Goal: Task Accomplishment & Management: Complete application form

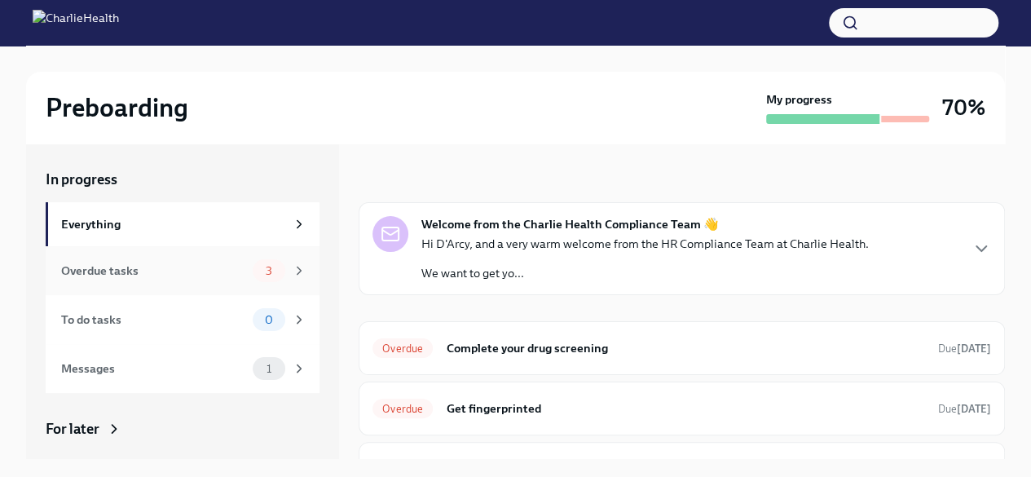
click at [184, 289] on div "Overdue tasks 3" at bounding box center [183, 270] width 274 height 49
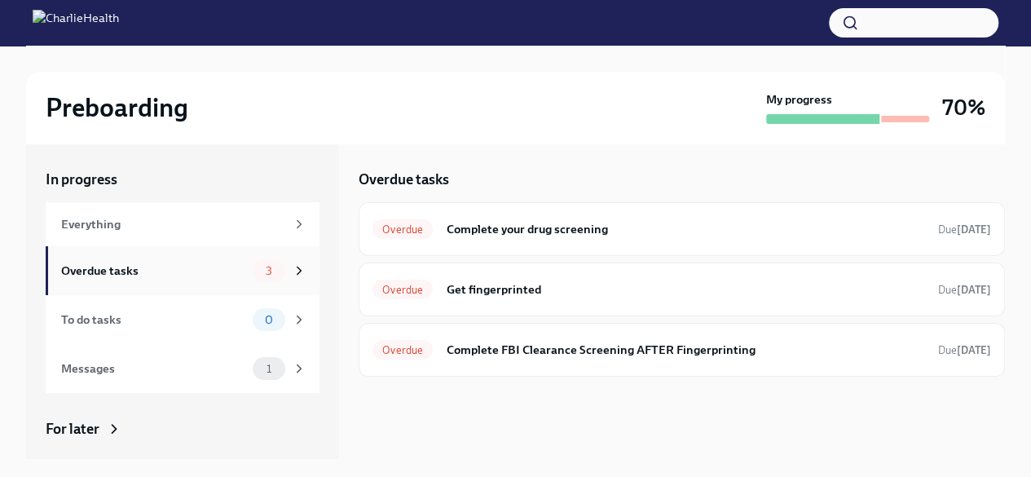
click at [184, 271] on div "Overdue tasks" at bounding box center [153, 271] width 185 height 18
click at [742, 209] on div "Overdue Complete your drug screening Due [DATE]" at bounding box center [682, 229] width 646 height 54
click at [742, 222] on h6 "Complete your drug screening" at bounding box center [685, 229] width 479 height 18
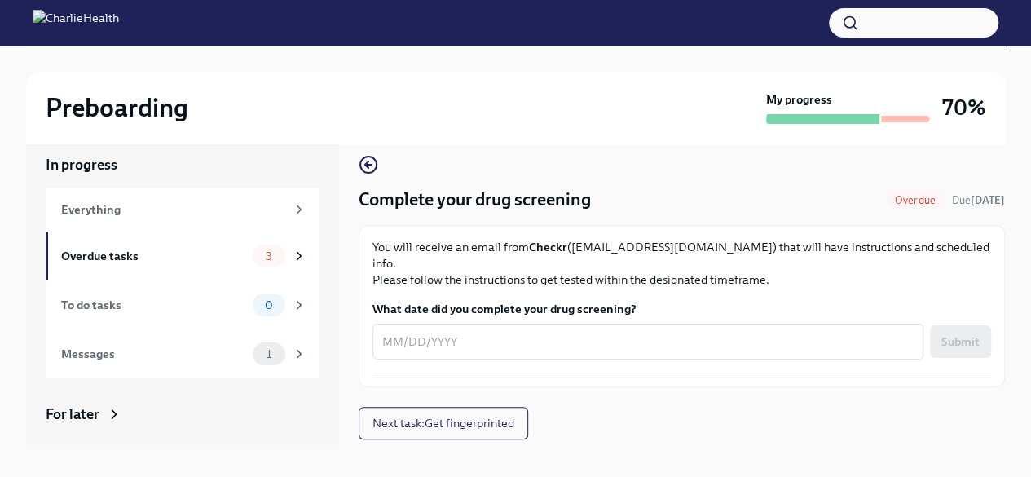
scroll to position [28, 0]
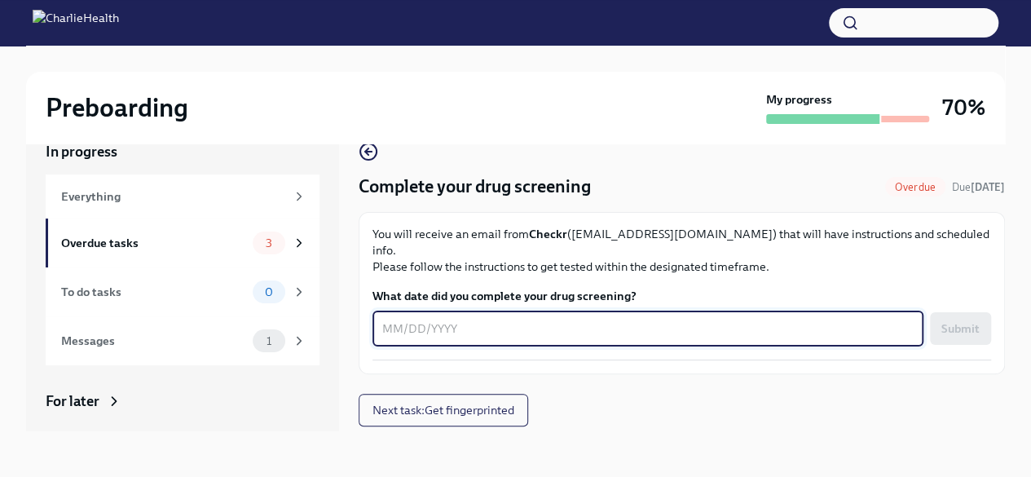
click at [511, 319] on textarea "What date did you complete your drug screening?" at bounding box center [647, 329] width 531 height 20
type textarea "[DATE]"
click at [678, 426] on div "Complete your drug screening Overdue Due [DATE] You will receive an email from …" at bounding box center [682, 273] width 646 height 315
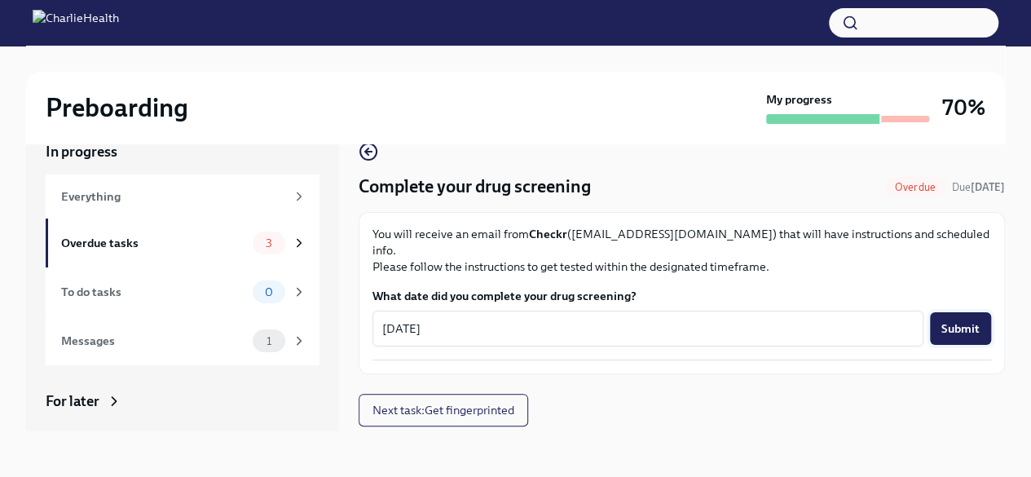
click at [968, 320] on span "Submit" at bounding box center [960, 328] width 38 height 16
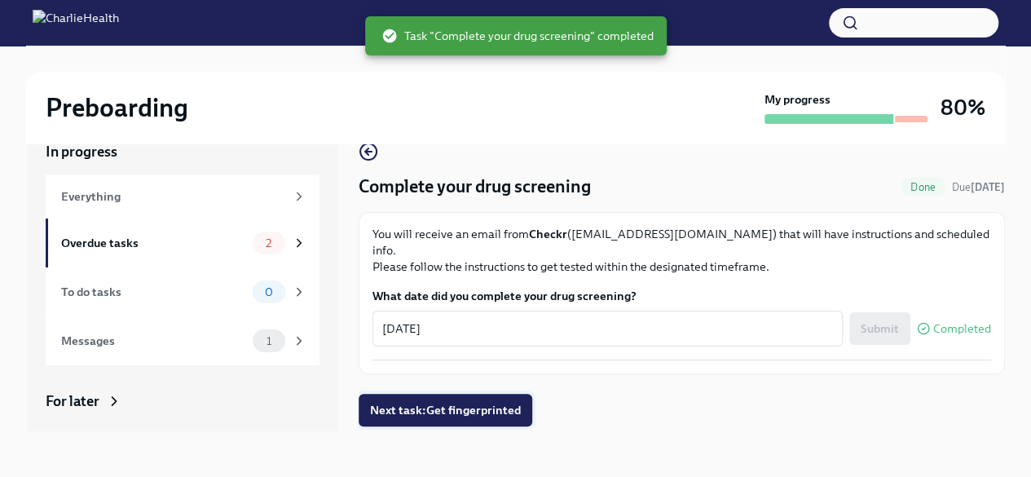
click at [464, 394] on button "Next task : Get fingerprinted" at bounding box center [446, 410] width 174 height 33
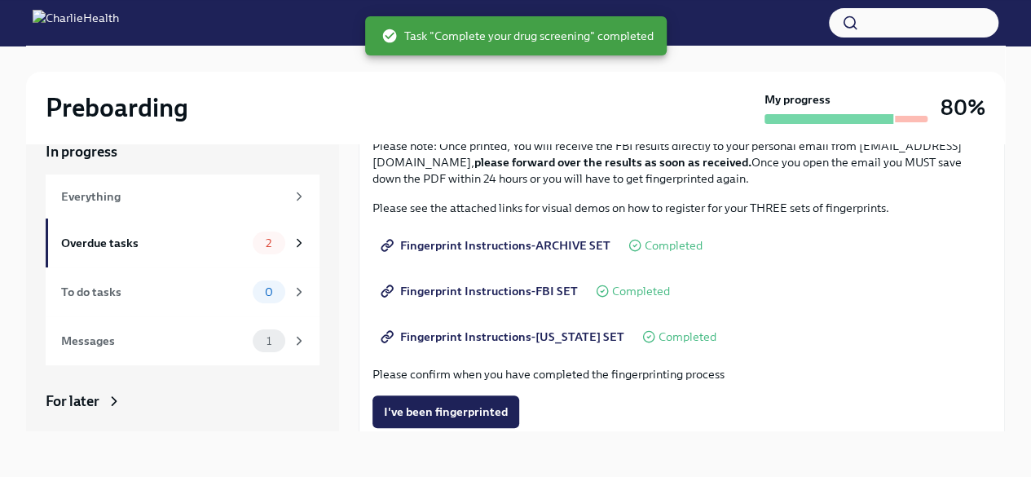
scroll to position [244, 0]
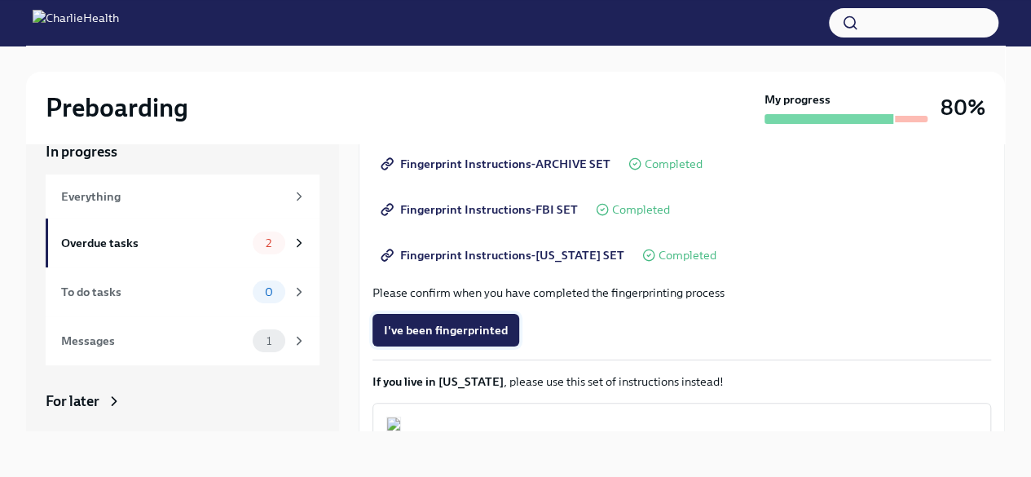
click at [455, 332] on span "I've been fingerprinted" at bounding box center [446, 330] width 124 height 16
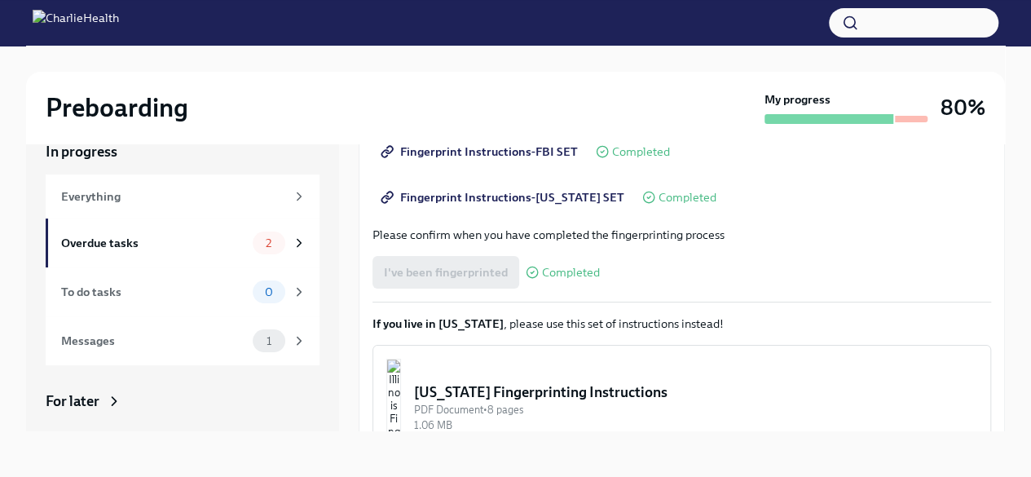
scroll to position [406, 0]
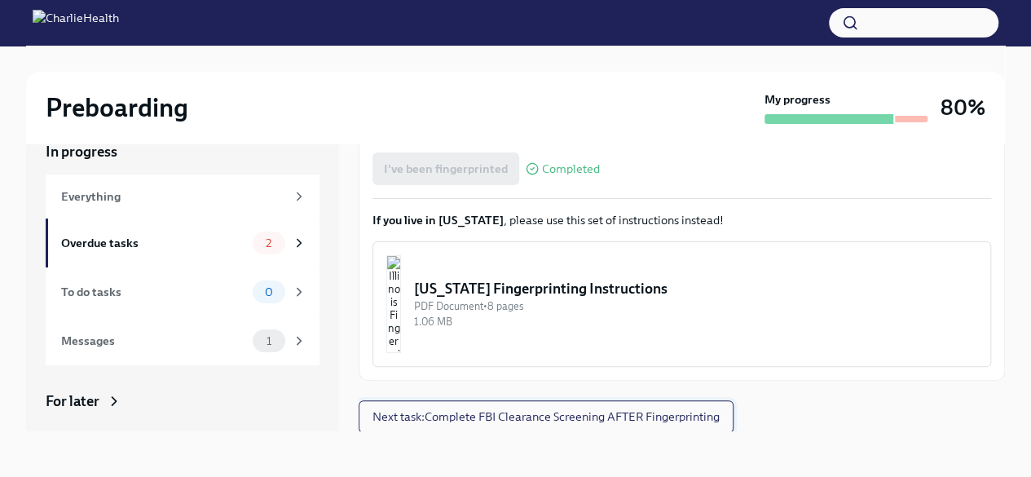
click at [642, 405] on button "Next task : Complete FBI Clearance Screening AFTER Fingerprinting" at bounding box center [546, 416] width 375 height 33
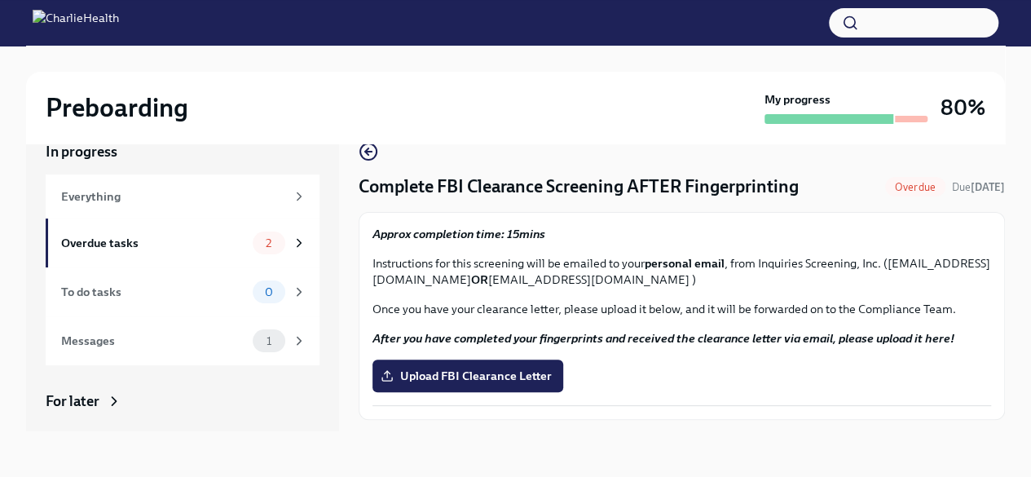
click at [715, 277] on p "Instructions for this screening will be emailed to your personal email , from I…" at bounding box center [681, 271] width 618 height 33
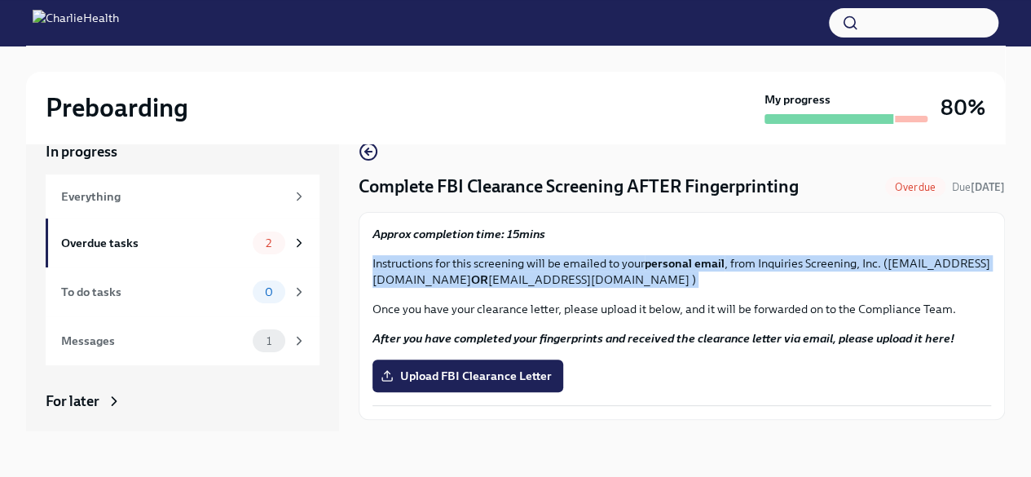
click at [715, 277] on p "Instructions for this screening will be emailed to your personal email , from I…" at bounding box center [681, 271] width 618 height 33
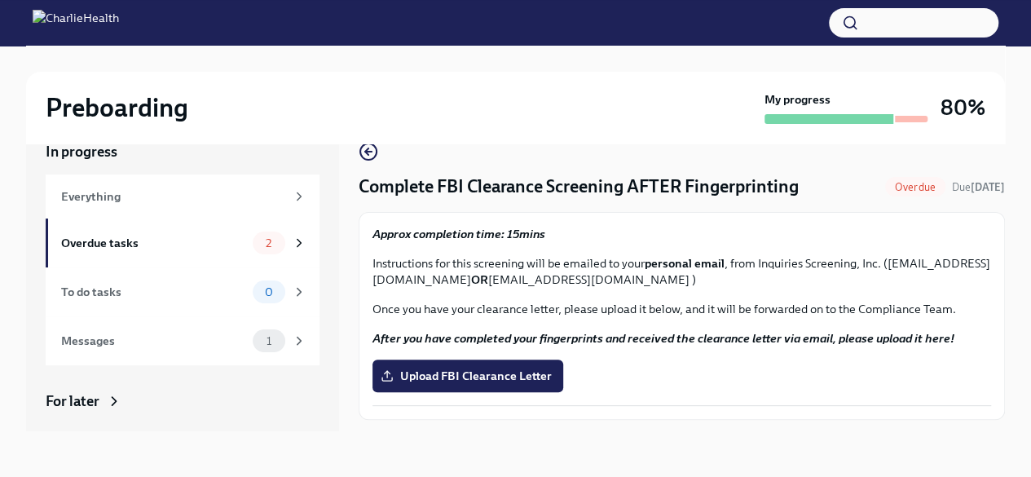
click at [727, 302] on p "Once you have your clearance letter, please upload it below, and it will be for…" at bounding box center [681, 309] width 618 height 16
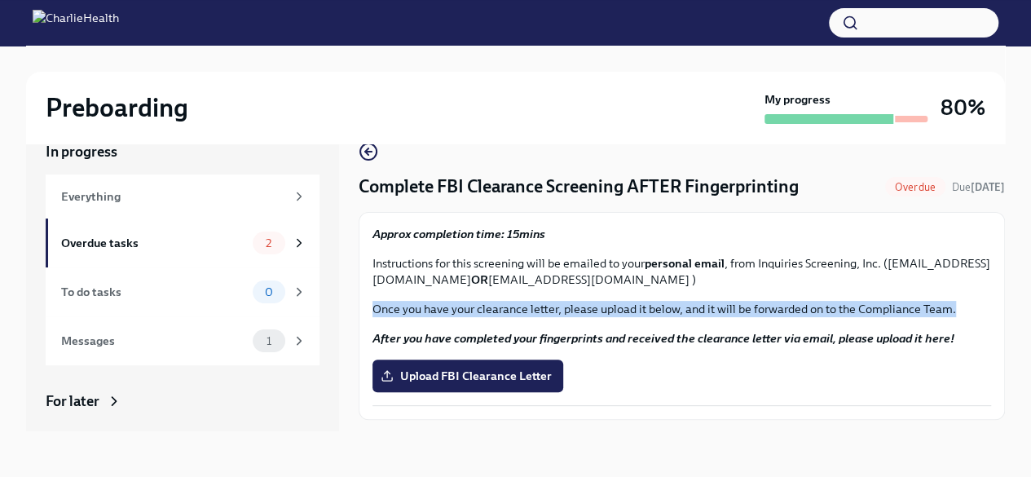
click at [727, 302] on p "Once you have your clearance letter, please upload it below, and it will be for…" at bounding box center [681, 309] width 618 height 16
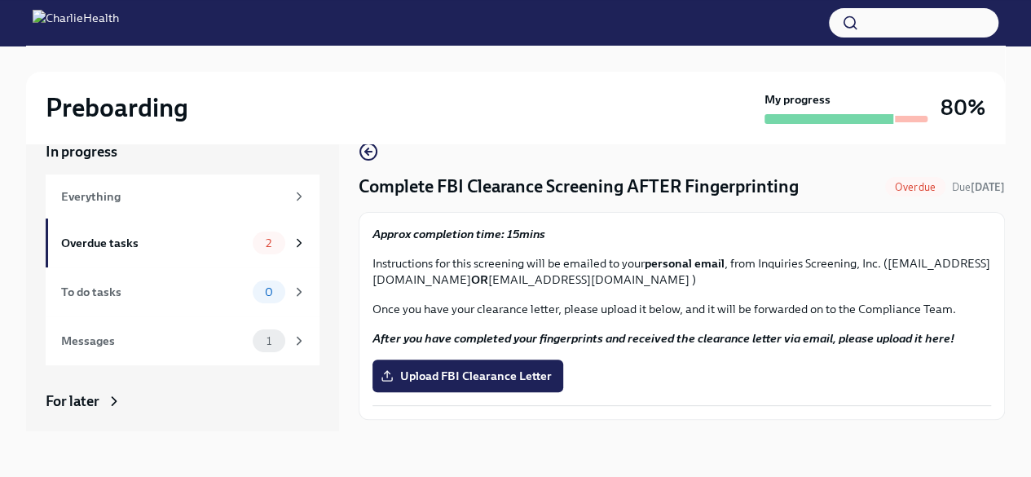
click at [742, 359] on div "Approx completion time: 15mins Instructions for this screening will be emailed …" at bounding box center [681, 316] width 618 height 180
click at [742, 359] on div "Upload FBI Clearance Letter" at bounding box center [681, 375] width 618 height 33
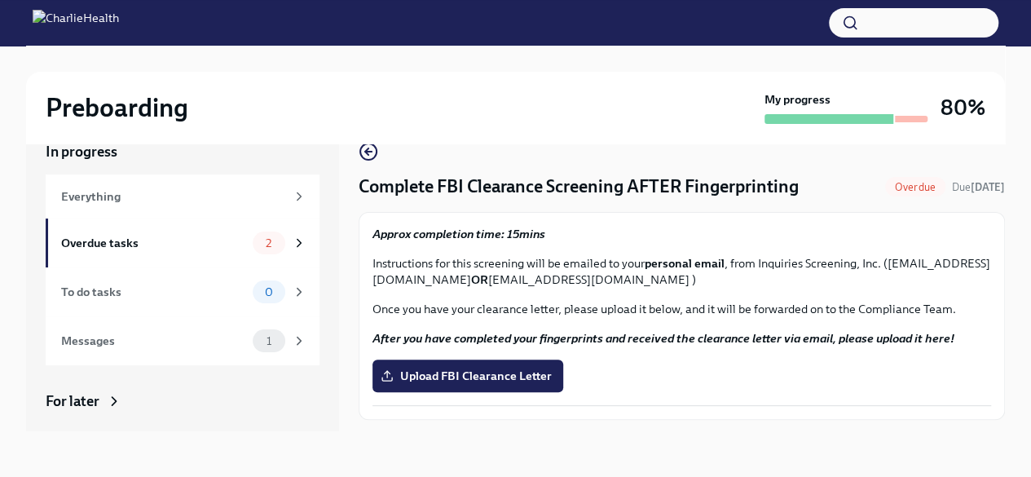
click at [742, 359] on div "Upload FBI Clearance Letter" at bounding box center [681, 375] width 618 height 33
click at [134, 210] on div "Everything" at bounding box center [183, 196] width 274 height 44
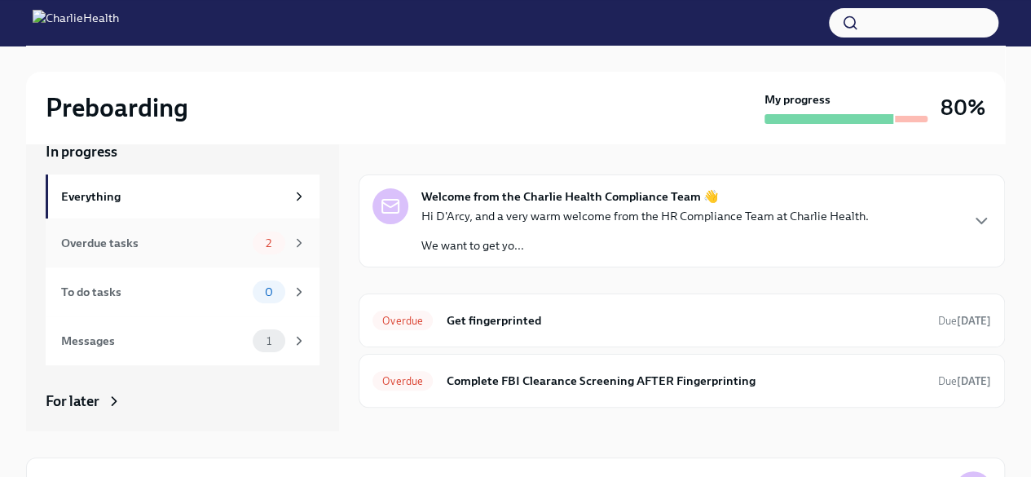
click at [147, 232] on div "Overdue tasks 2" at bounding box center [183, 242] width 245 height 23
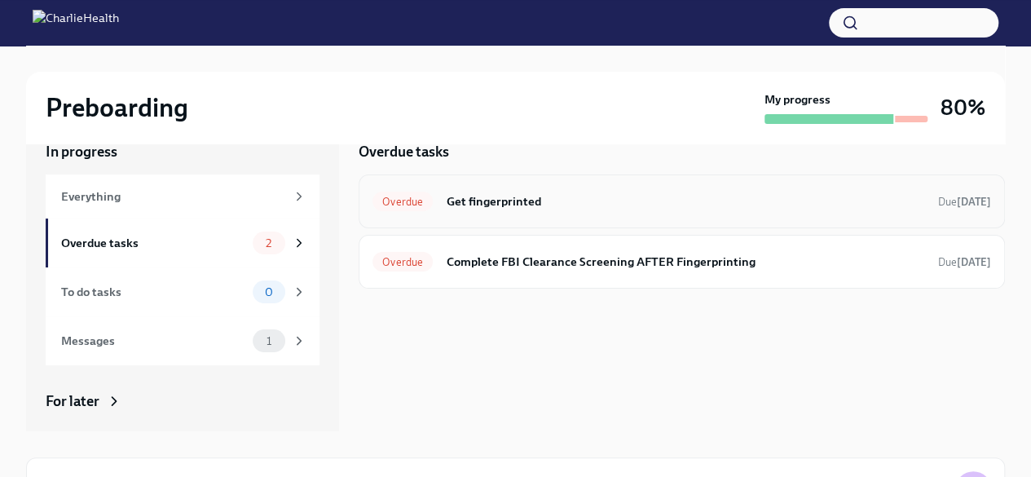
click at [523, 196] on h6 "Get fingerprinted" at bounding box center [685, 201] width 479 height 18
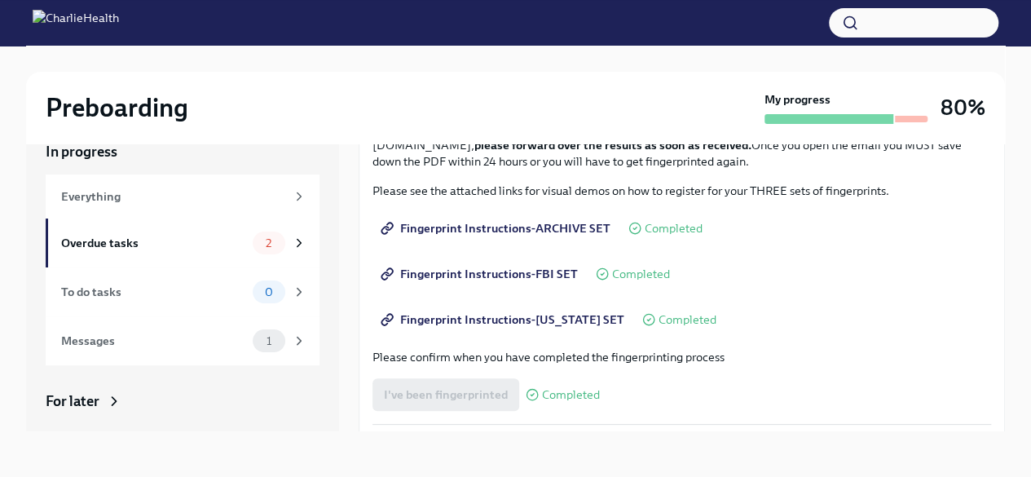
scroll to position [326, 0]
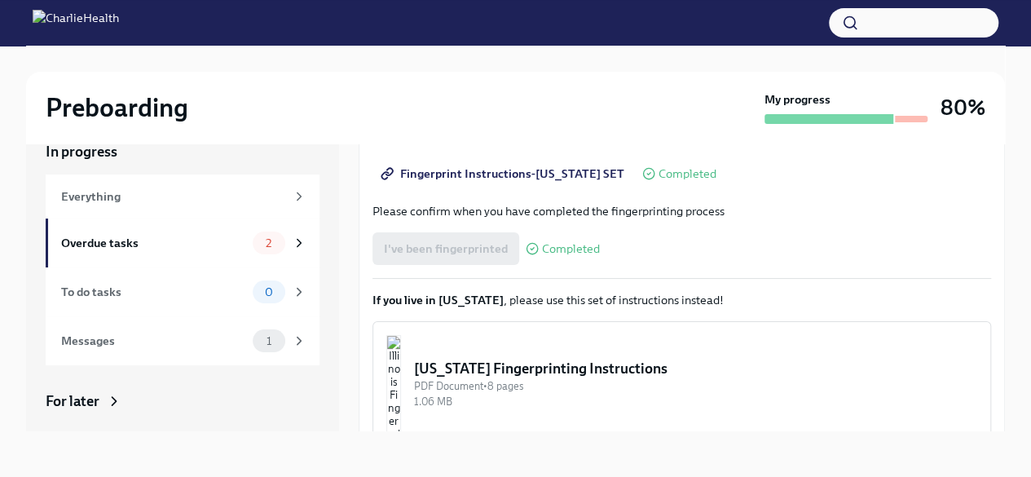
click at [484, 262] on div "I've been fingerprinted Completed" at bounding box center [485, 248] width 227 height 33
click at [474, 239] on div "I've been fingerprinted Completed" at bounding box center [485, 248] width 227 height 33
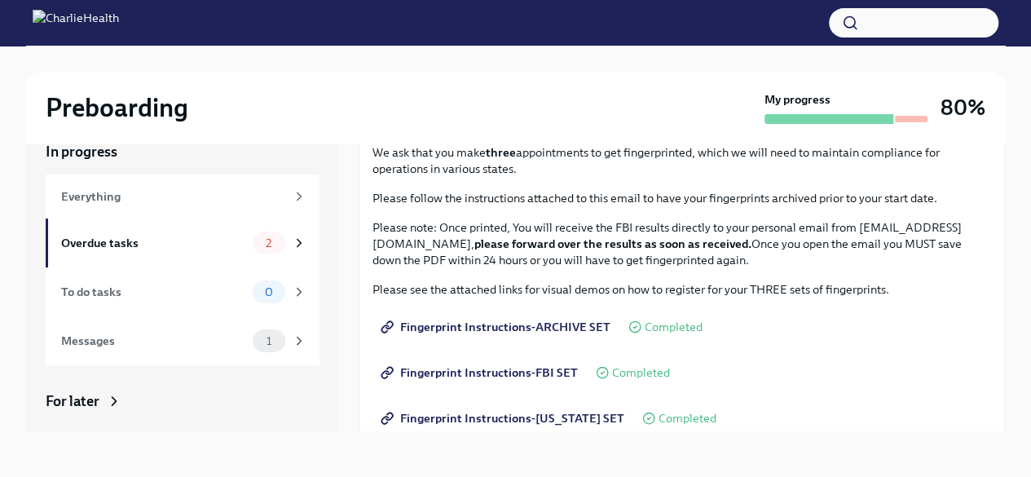
click at [698, 327] on div "Fingerprint Instructions-ARCHIVE SET Completed" at bounding box center [681, 326] width 618 height 33
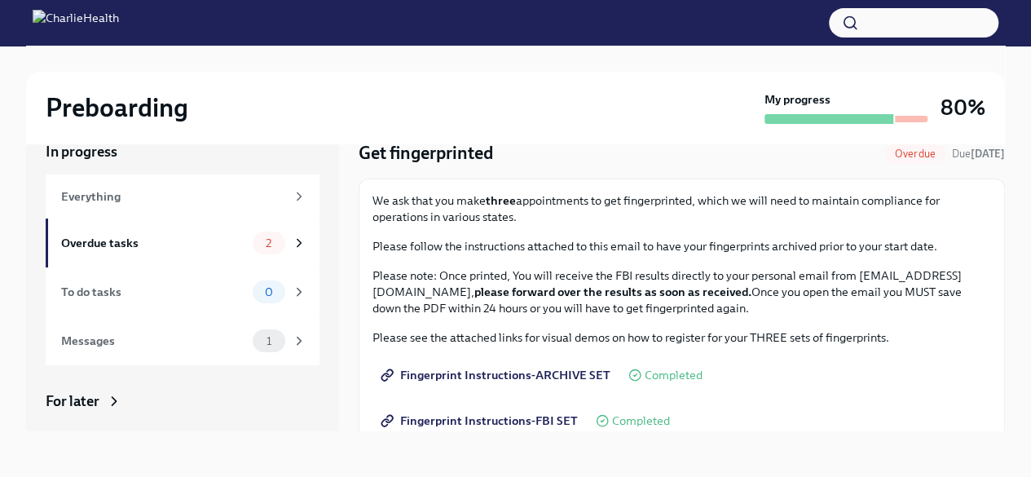
scroll to position [0, 0]
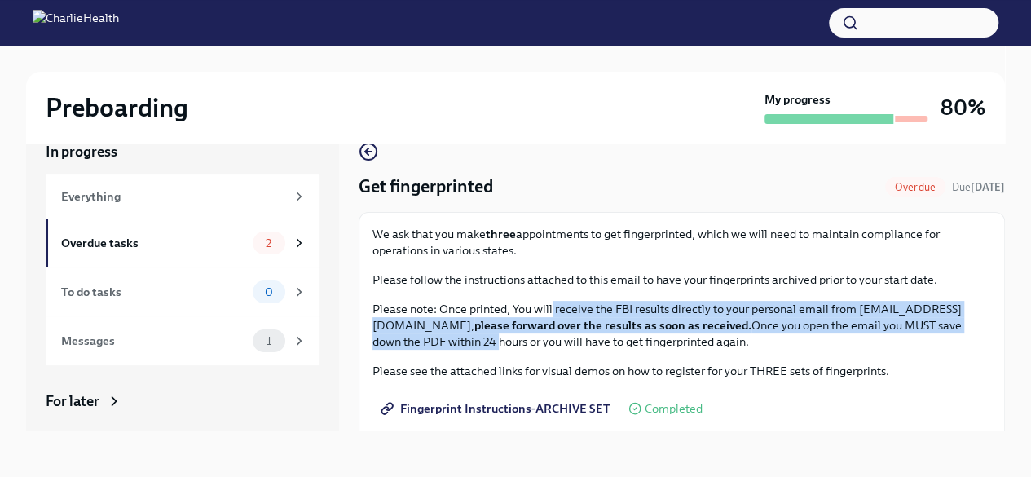
drag, startPoint x: 552, startPoint y: 297, endPoint x: 609, endPoint y: 343, distance: 73.0
click at [609, 343] on div "We ask that you make three appointments to get fingerprinted, which we will nee…" at bounding box center [681, 288] width 618 height 124
click at [549, 324] on p "Please note: Once printed, You will receive the FBI results directly to your pe…" at bounding box center [681, 325] width 618 height 49
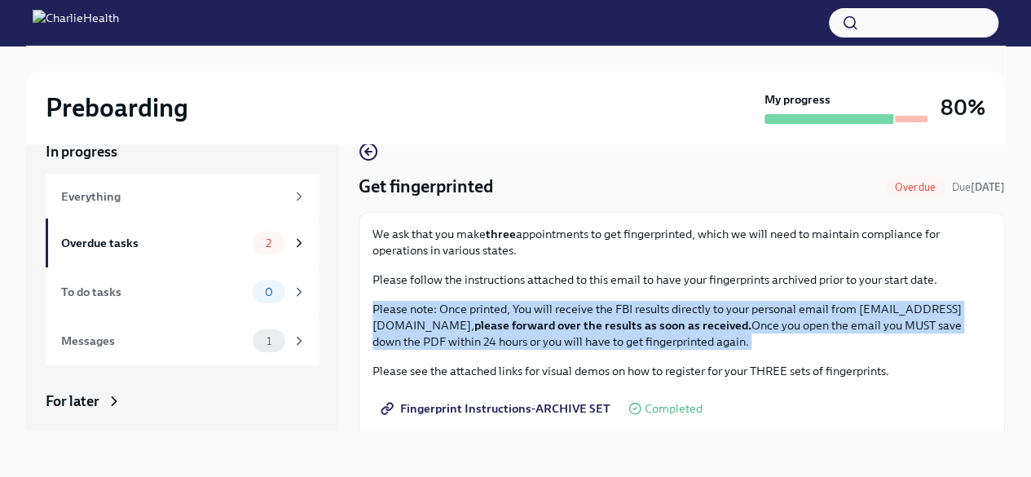
click at [549, 324] on p "Please note: Once printed, You will receive the FBI results directly to your pe…" at bounding box center [681, 325] width 618 height 49
click at [551, 324] on p "Please note: Once printed, You will receive the FBI results directly to your pe…" at bounding box center [681, 325] width 618 height 49
click at [588, 332] on p "Please note: Once printed, You will receive the FBI results directly to your pe…" at bounding box center [681, 325] width 618 height 49
drag, startPoint x: 567, startPoint y: 325, endPoint x: 367, endPoint y: 326, distance: 200.5
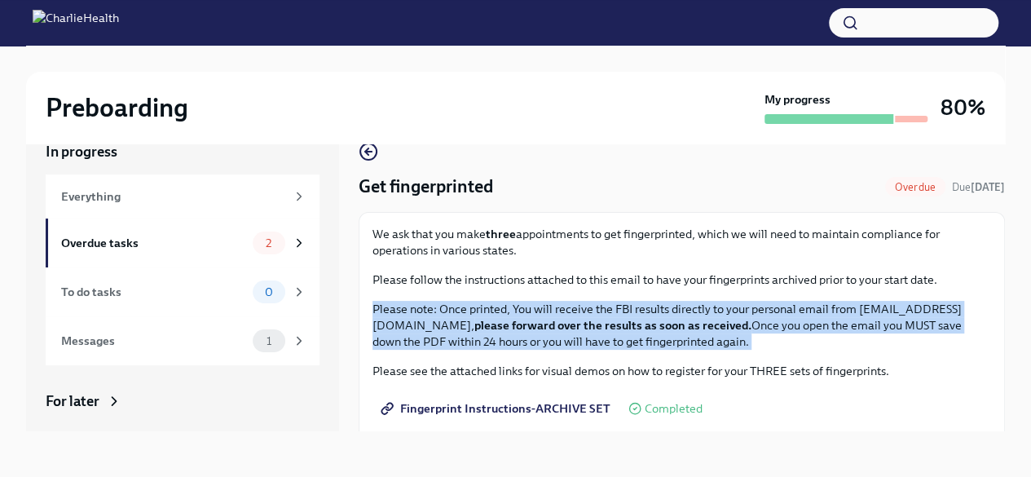
copy p "[EMAIL_ADDRESS][DOMAIN_NAME]"
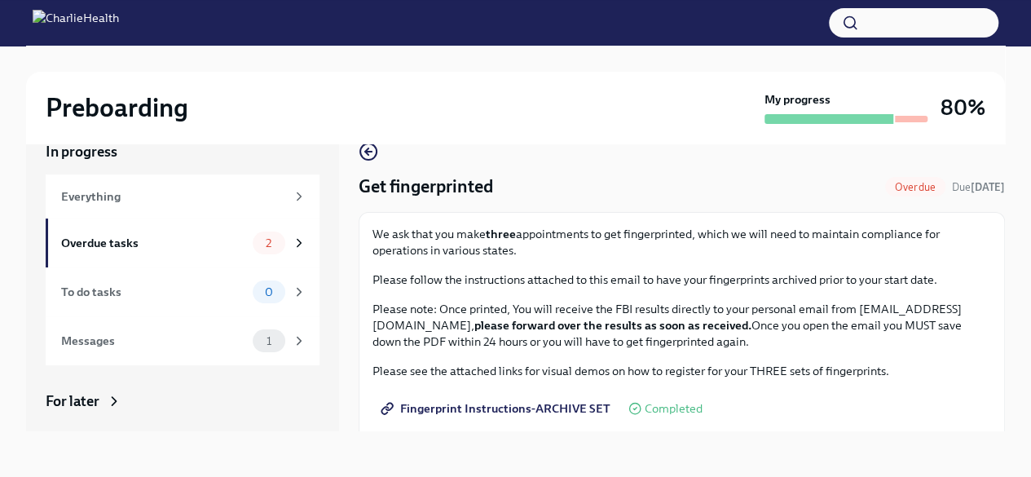
click at [556, 302] on p "Please note: Once printed, You will receive the FBI results directly to your pe…" at bounding box center [681, 325] width 618 height 49
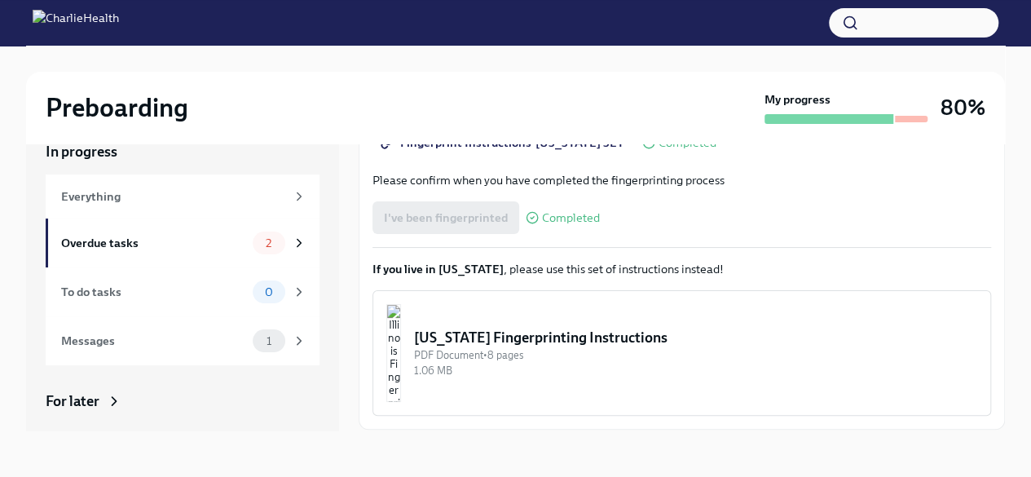
scroll to position [406, 0]
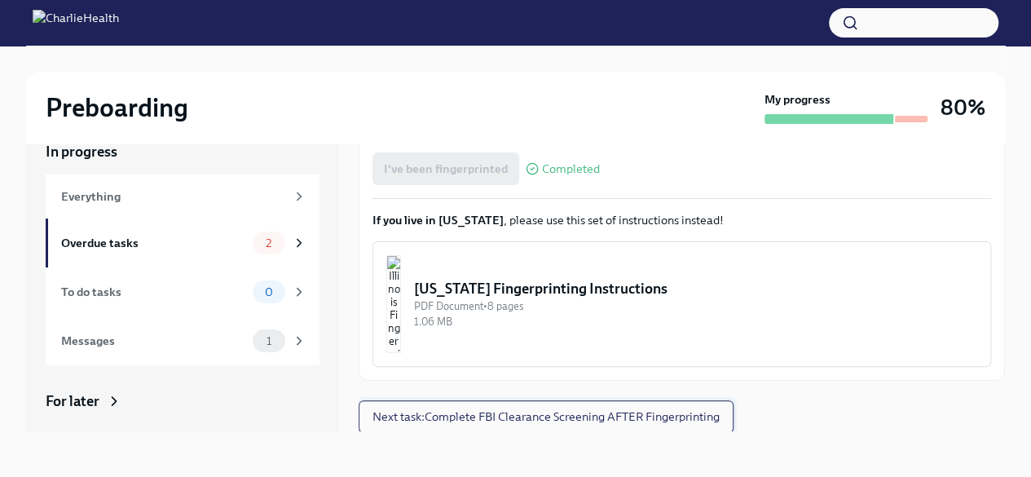
click at [462, 415] on span "Next task : Complete FBI Clearance Screening AFTER Fingerprinting" at bounding box center [545, 416] width 347 height 16
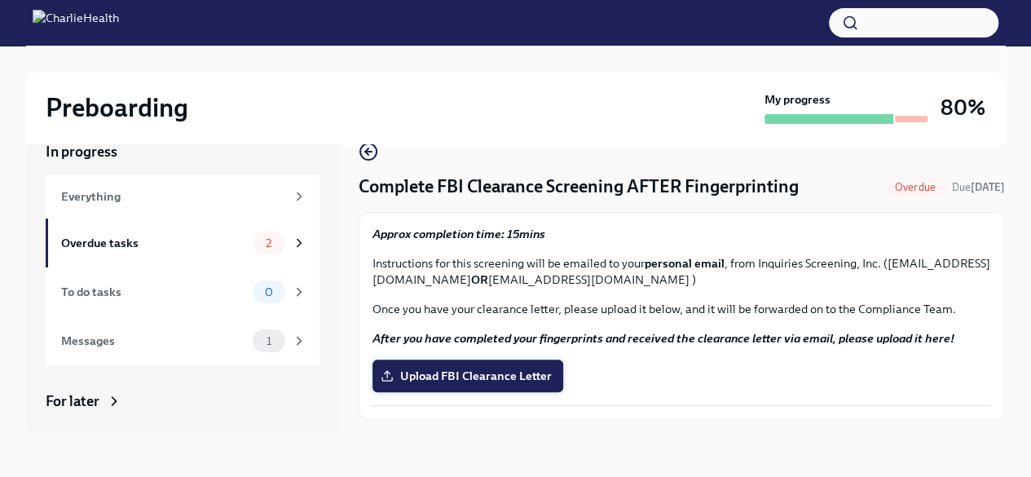
click at [460, 381] on span "Upload FBI Clearance Letter" at bounding box center [468, 376] width 168 height 16
click at [0, 0] on input "Upload FBI Clearance Letter" at bounding box center [0, 0] width 0 height 0
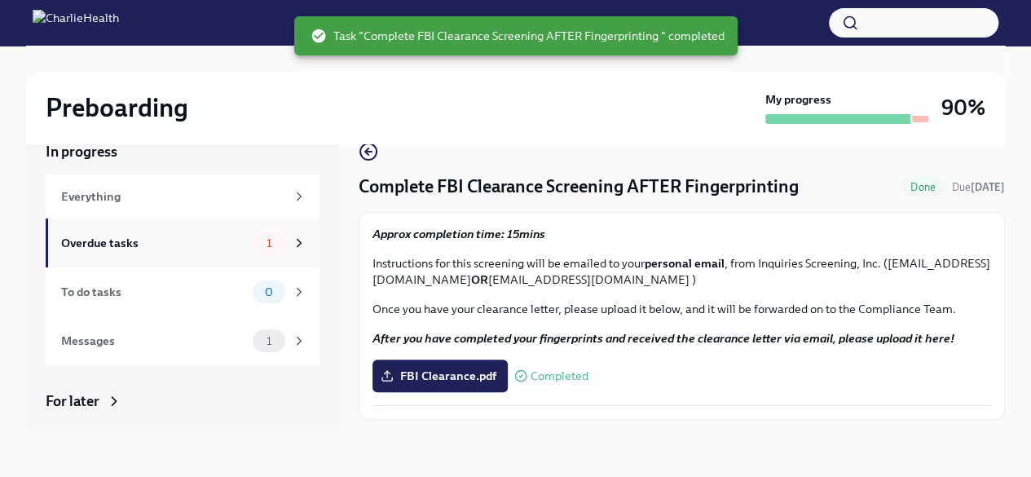
click at [204, 245] on div "Overdue tasks" at bounding box center [153, 243] width 185 height 18
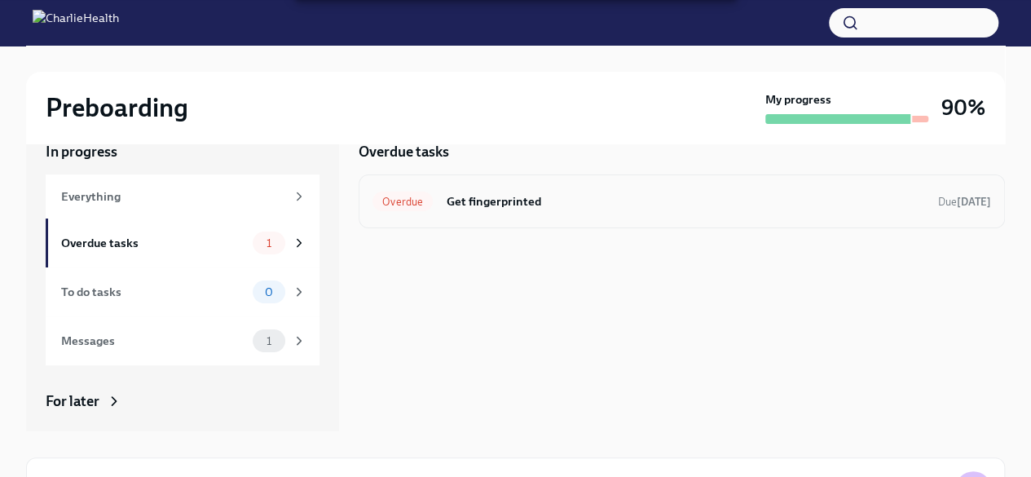
click at [504, 200] on h6 "Get fingerprinted" at bounding box center [685, 201] width 479 height 18
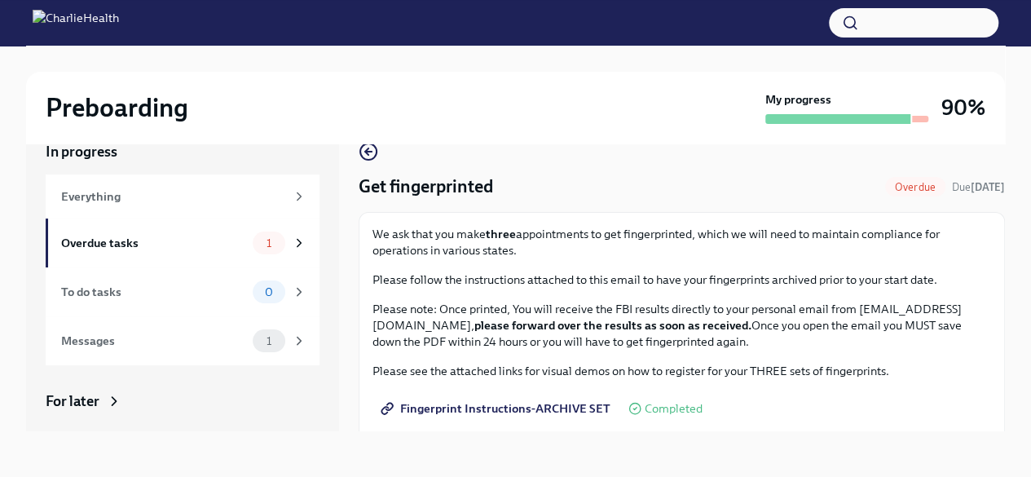
scroll to position [244, 0]
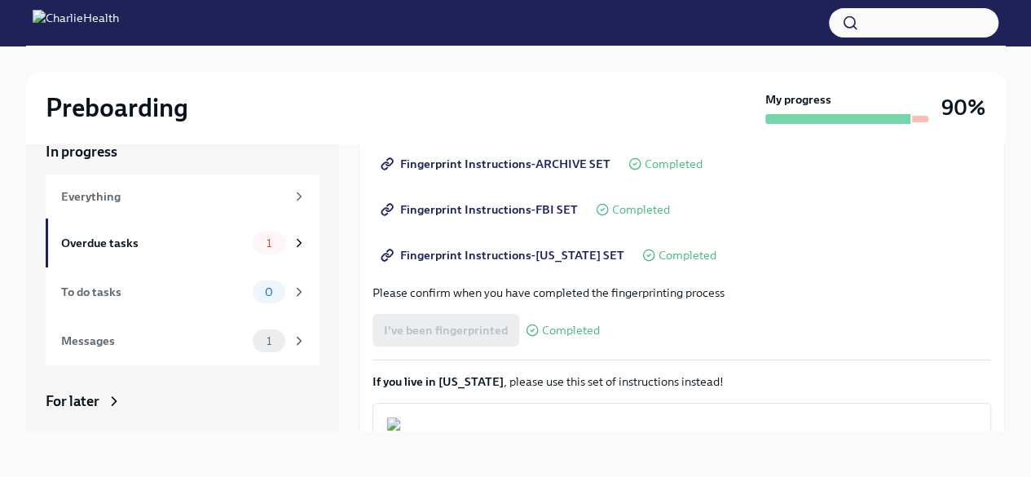
click at [662, 155] on div "Fingerprint Instructions-ARCHIVE SET Completed" at bounding box center [537, 163] width 330 height 33
click at [542, 161] on span "Fingerprint Instructions-ARCHIVE SET" at bounding box center [497, 164] width 227 height 16
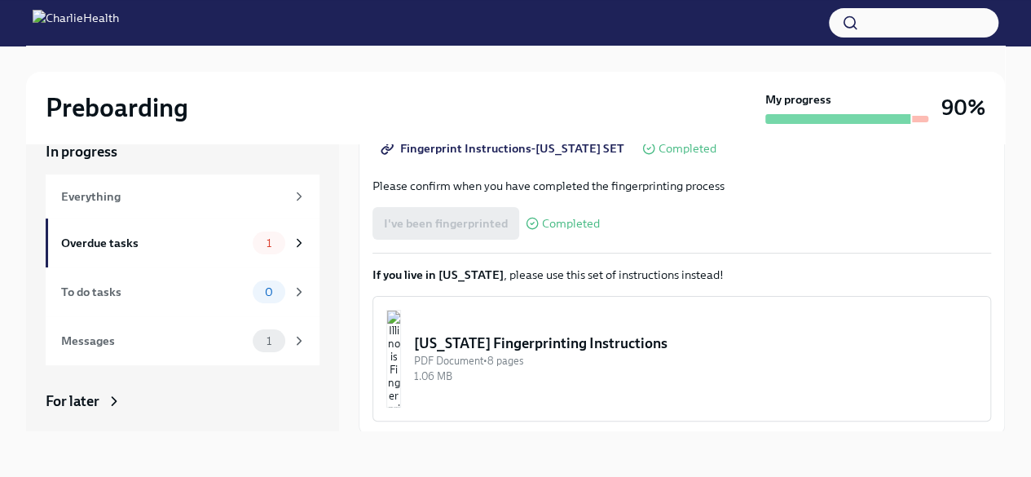
scroll to position [354, 0]
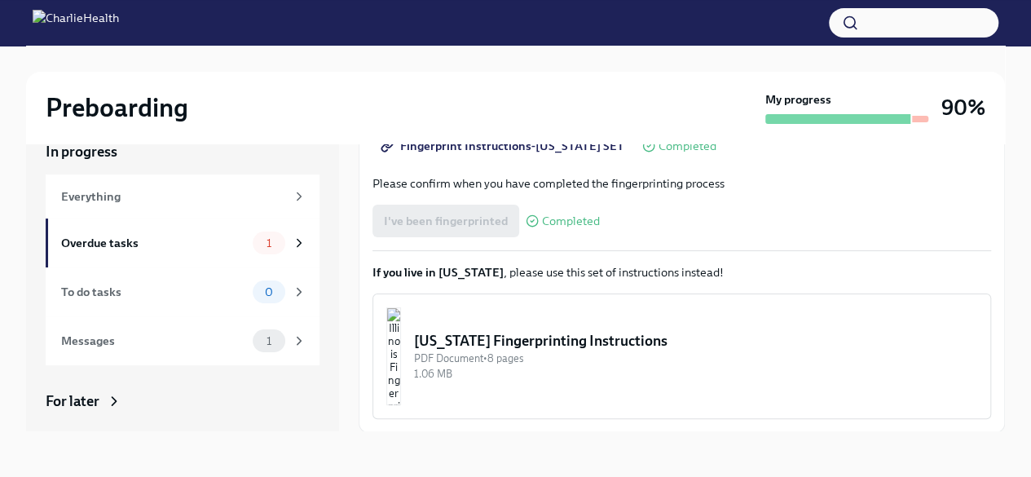
click at [475, 222] on div "I've been fingerprinted Completed" at bounding box center [485, 221] width 227 height 33
click at [587, 328] on button "[US_STATE] Fingerprinting Instructions PDF Document • 8 pages 1.06 MB" at bounding box center [681, 355] width 618 height 125
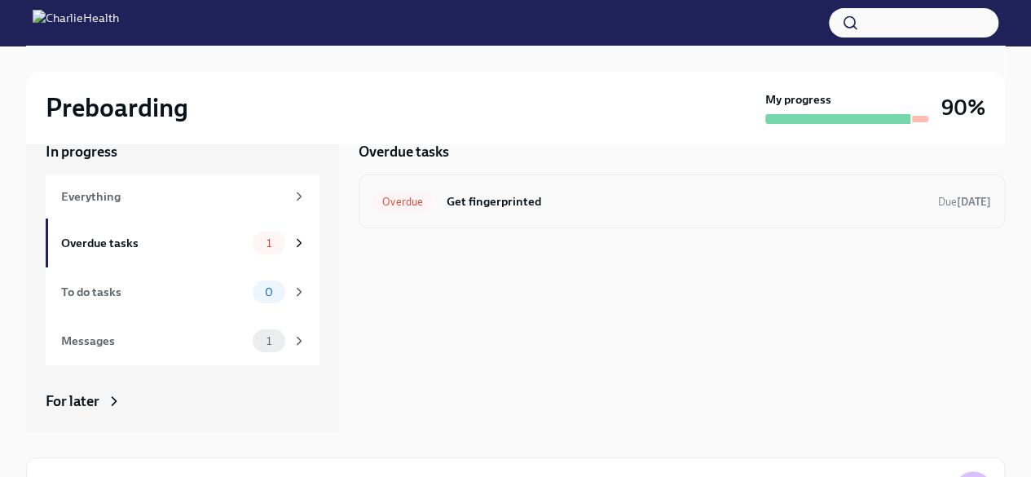
click at [543, 182] on div "Overdue Get fingerprinted Due [DATE]" at bounding box center [682, 201] width 646 height 54
click at [513, 211] on div "Overdue Get fingerprinted Due [DATE]" at bounding box center [681, 201] width 618 height 26
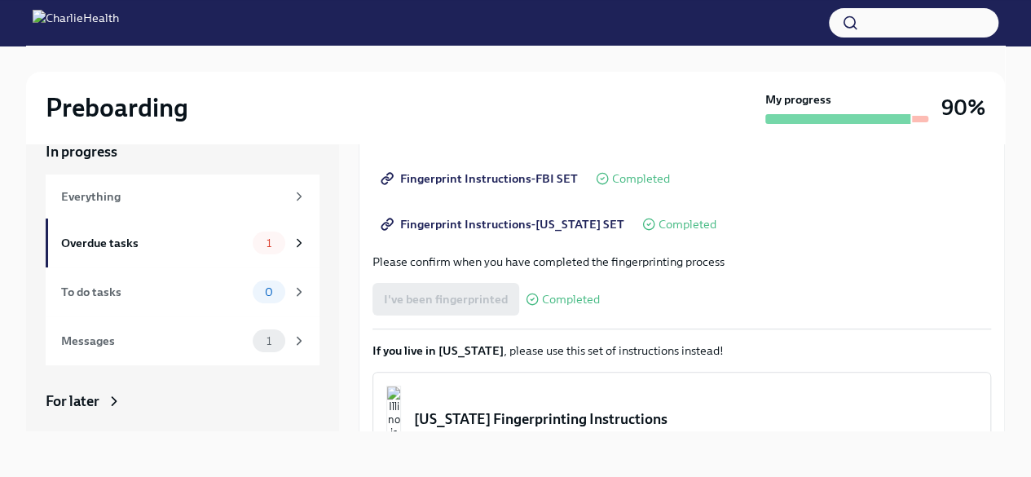
scroll to position [326, 0]
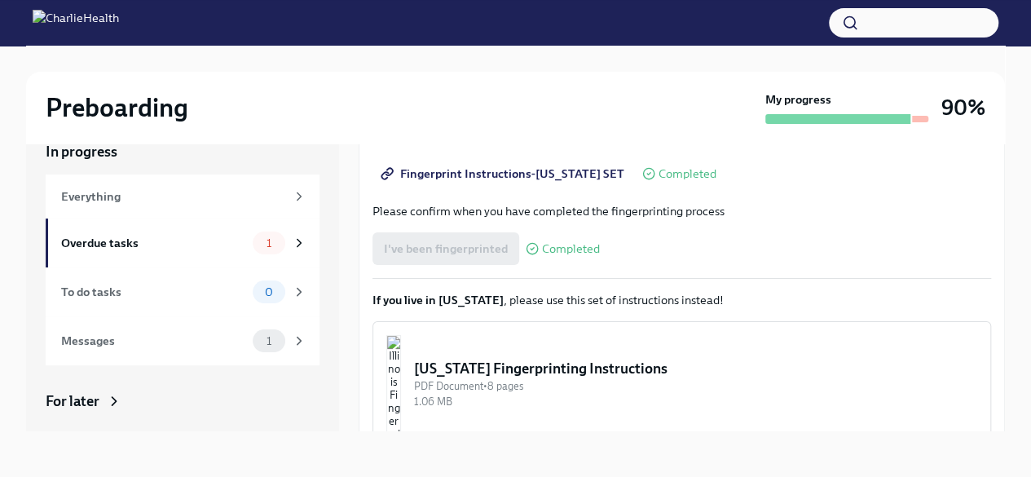
click at [502, 252] on div "I've been fingerprinted Completed" at bounding box center [485, 248] width 227 height 33
click at [183, 187] on div "Everything" at bounding box center [183, 196] width 274 height 44
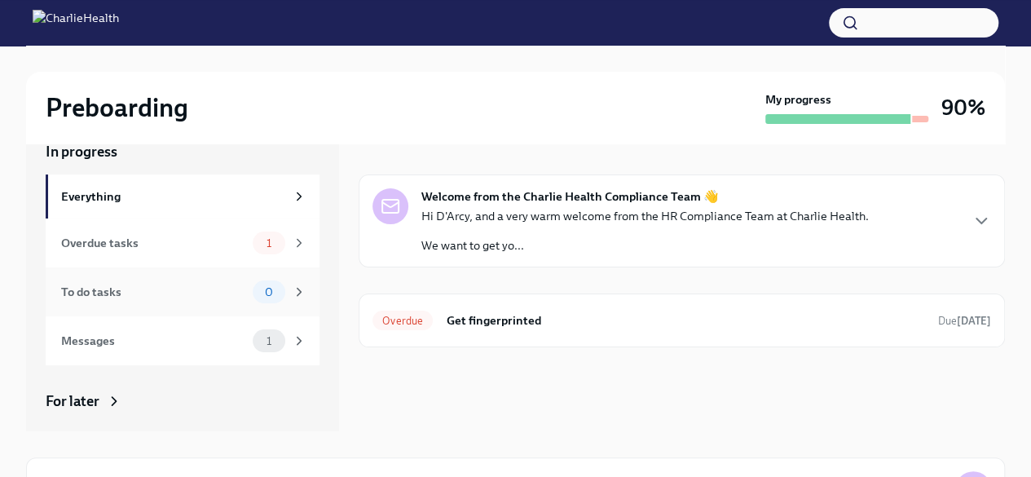
click at [114, 296] on div "To do tasks" at bounding box center [153, 292] width 185 height 18
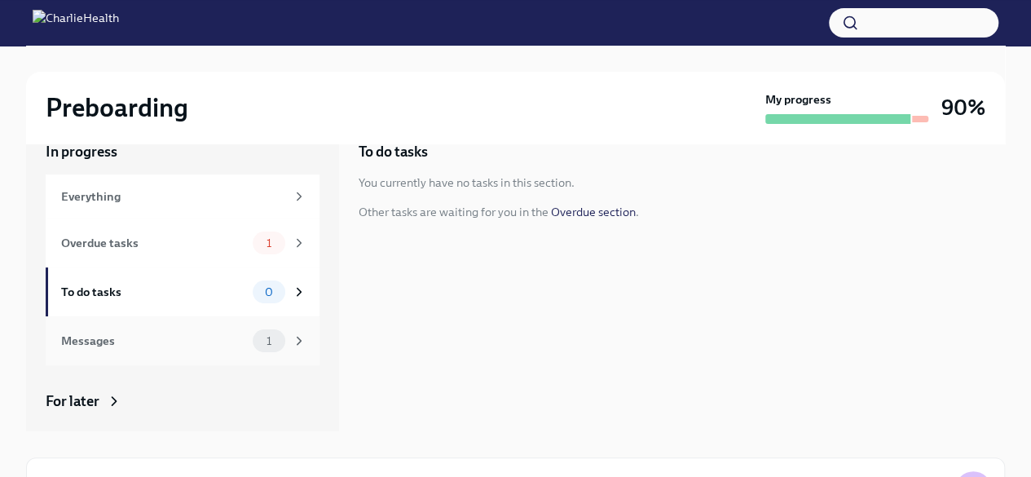
click at [118, 339] on div "Messages" at bounding box center [153, 341] width 185 height 18
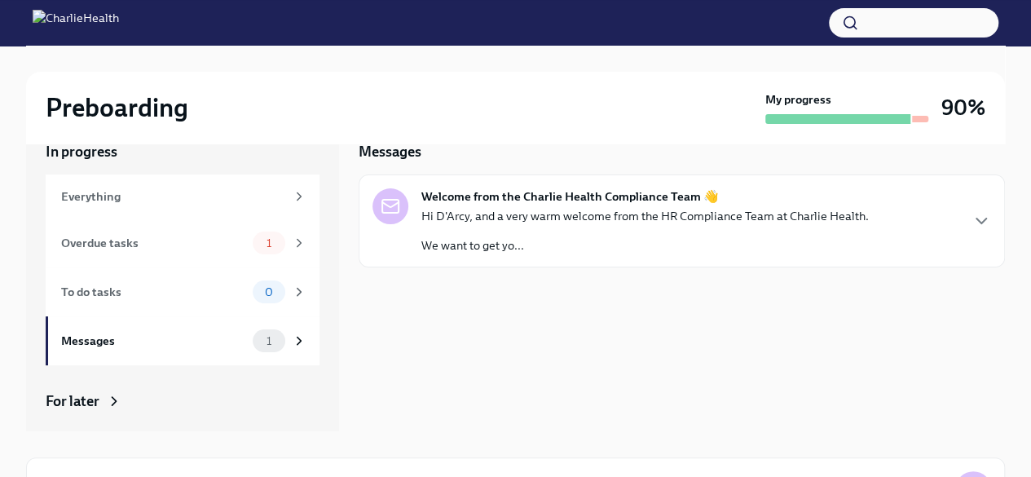
click at [544, 177] on div "Welcome from the Charlie Health Compliance Team 👋 Hi D'Arcy, and a very warm we…" at bounding box center [682, 220] width 646 height 93
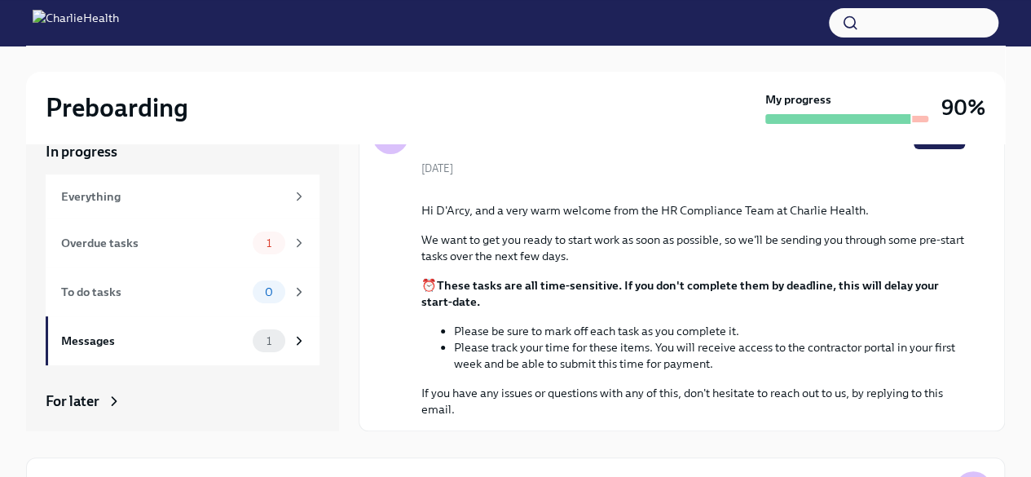
scroll to position [222, 0]
click at [147, 350] on div "Messages 1" at bounding box center [183, 340] width 245 height 23
click at [200, 282] on div "To do tasks 0" at bounding box center [183, 291] width 245 height 23
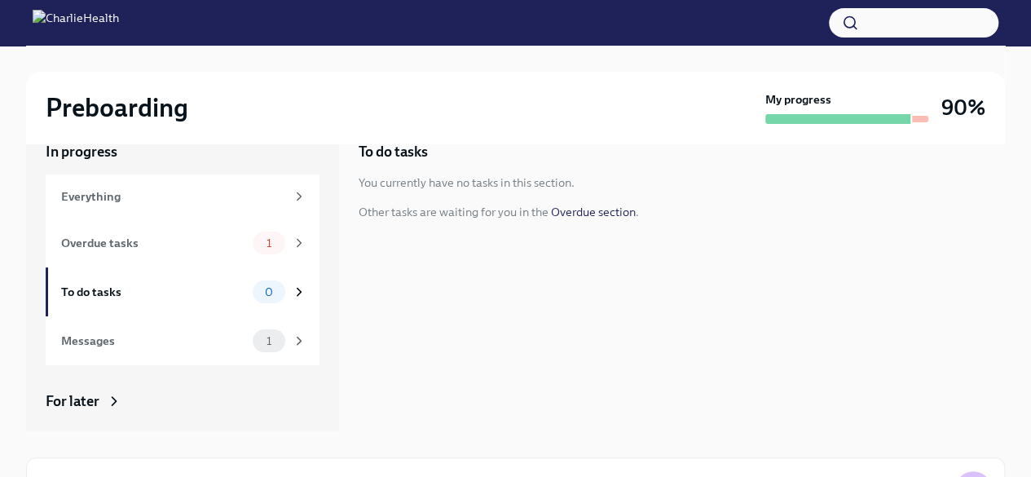
click at [209, 413] on div "In progress Everything Overdue tasks 1 To do tasks 0 Messages 1 For later Archi…" at bounding box center [183, 354] width 274 height 425
click at [212, 391] on div "For later" at bounding box center [183, 401] width 274 height 20
click at [227, 336] on div "Messages" at bounding box center [153, 341] width 185 height 18
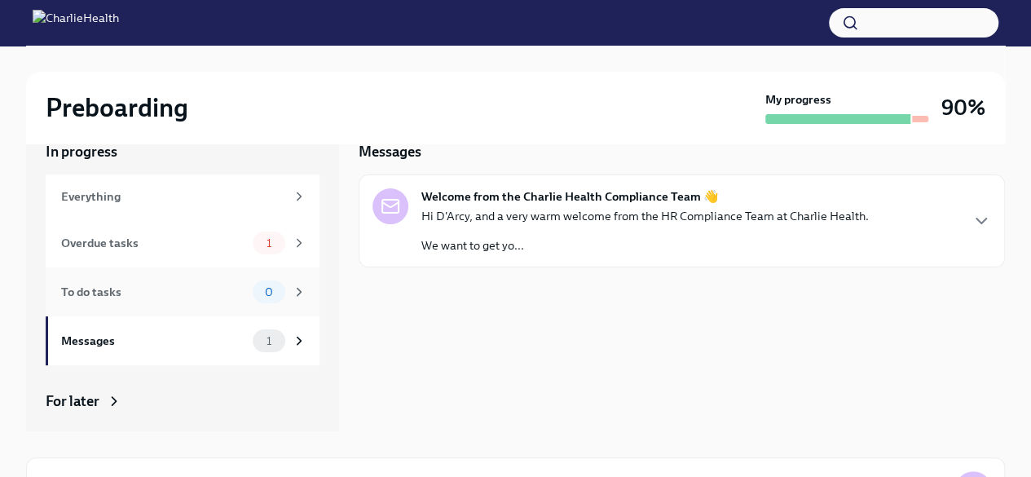
click at [223, 299] on div "To do tasks" at bounding box center [153, 292] width 185 height 18
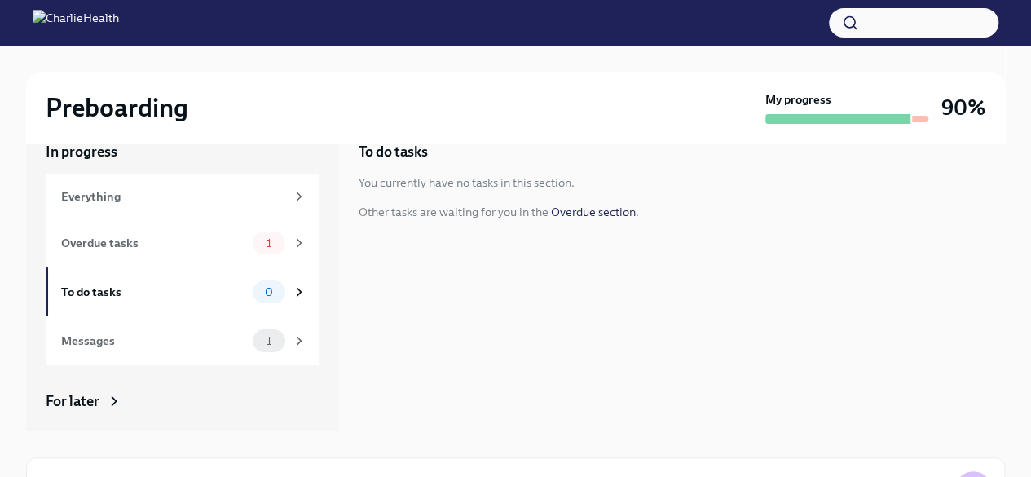
click at [607, 208] on link "Overdue section" at bounding box center [593, 212] width 85 height 15
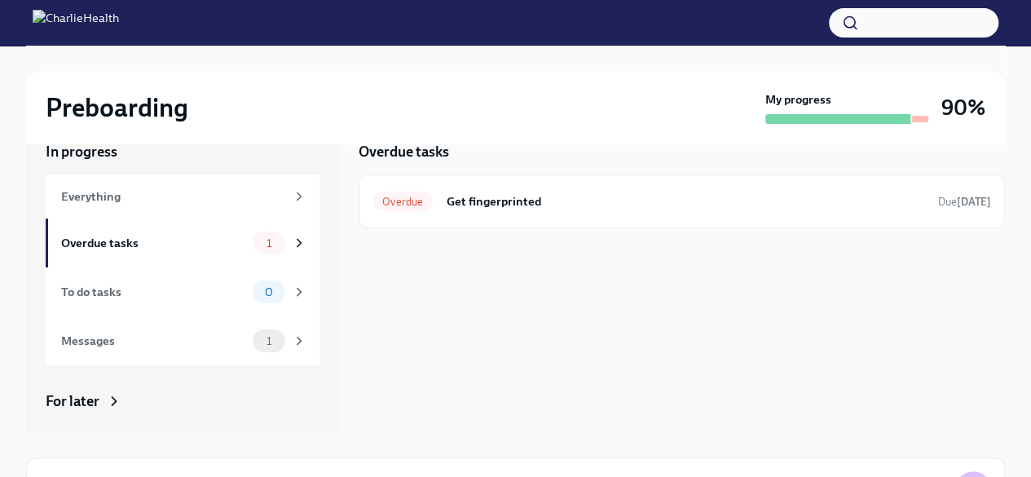
click at [607, 208] on h6 "Get fingerprinted" at bounding box center [685, 201] width 479 height 18
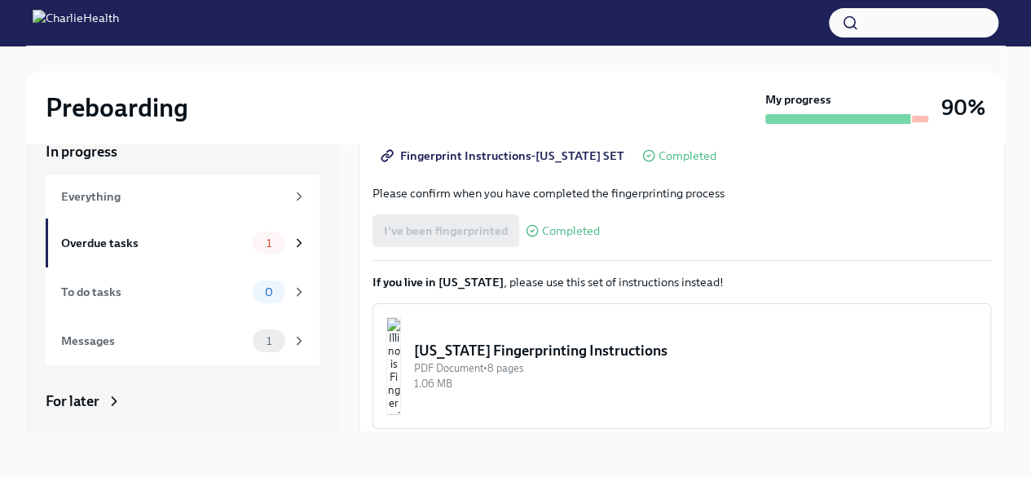
scroll to position [354, 0]
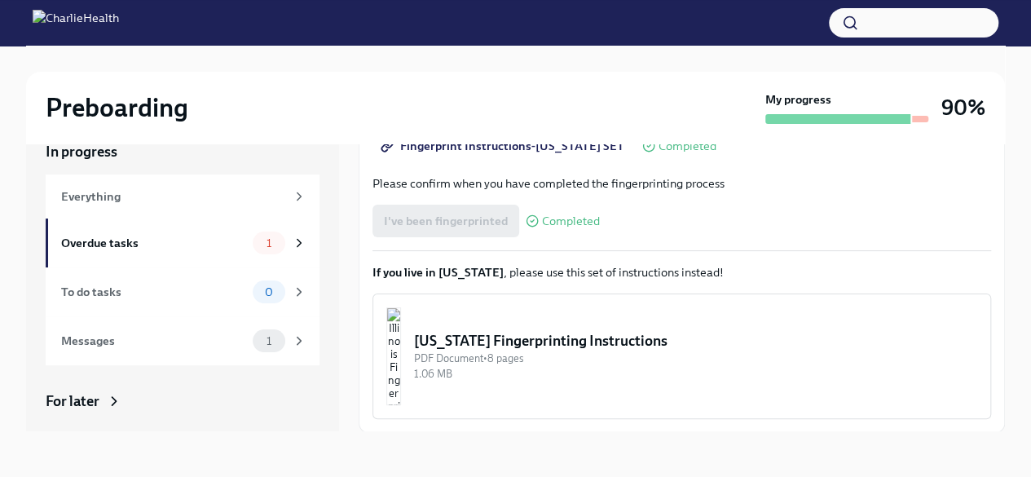
click at [403, 247] on div "We ask that you make three appointments to get fingerprinted, which we will nee…" at bounding box center [681, 145] width 618 height 547
click at [412, 224] on div "I've been fingerprinted Completed" at bounding box center [485, 221] width 227 height 33
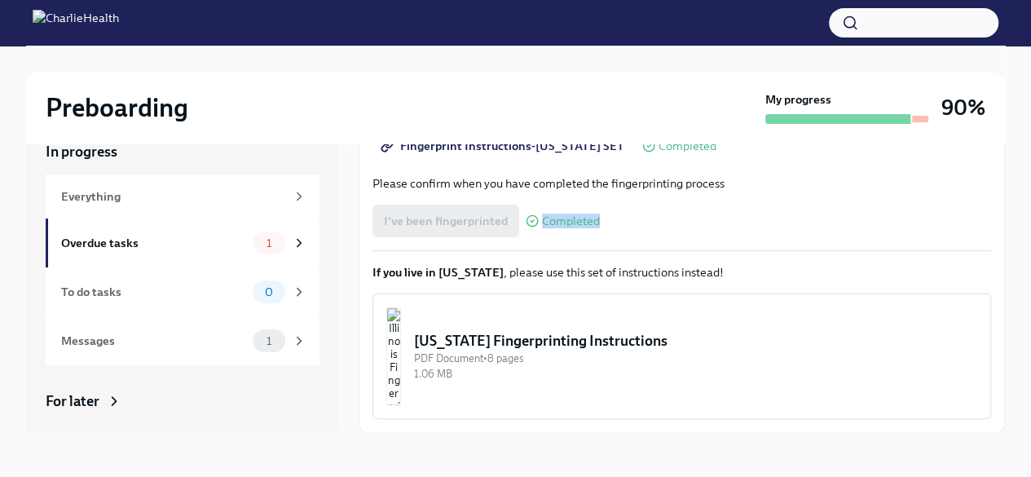
click at [566, 216] on span "Completed" at bounding box center [571, 221] width 58 height 12
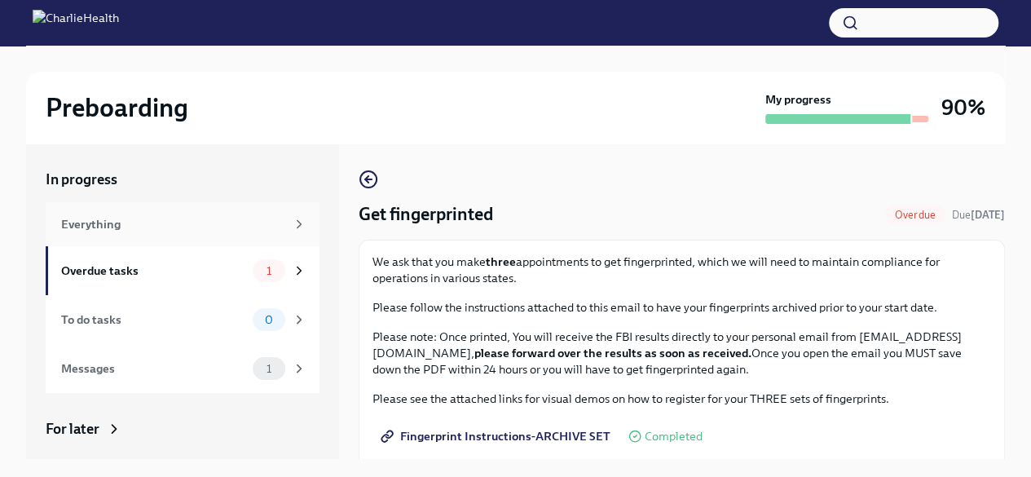
click at [195, 213] on div "Everything" at bounding box center [183, 224] width 274 height 44
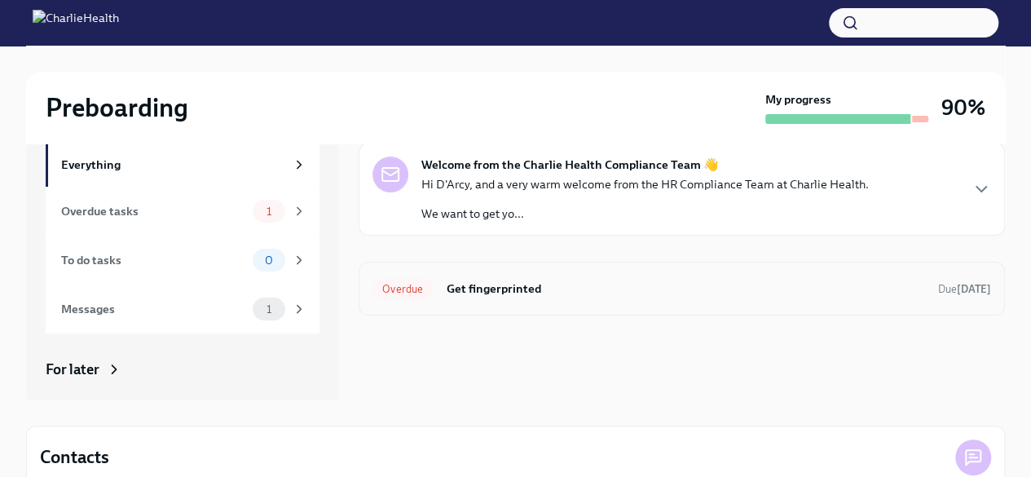
scroll to position [81, 0]
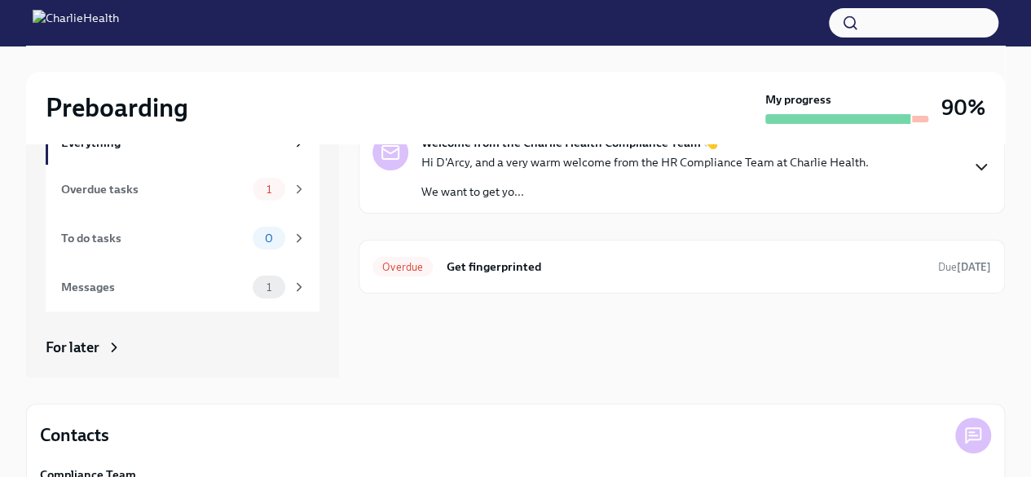
click at [988, 162] on icon "button" at bounding box center [981, 167] width 20 height 20
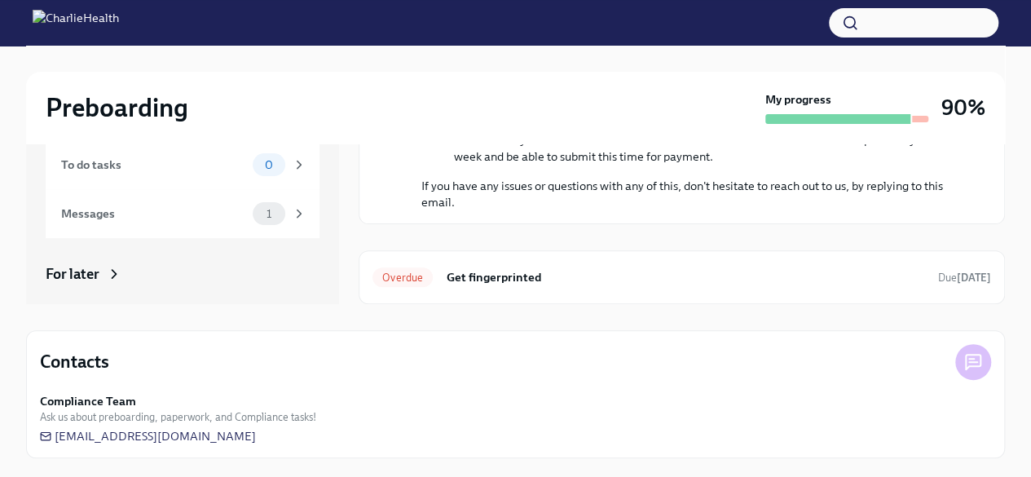
scroll to position [302, 0]
click at [784, 262] on div "Overdue Get fingerprinted Due [DATE]" at bounding box center [682, 277] width 646 height 54
click at [782, 275] on h6 "Get fingerprinted" at bounding box center [685, 277] width 479 height 18
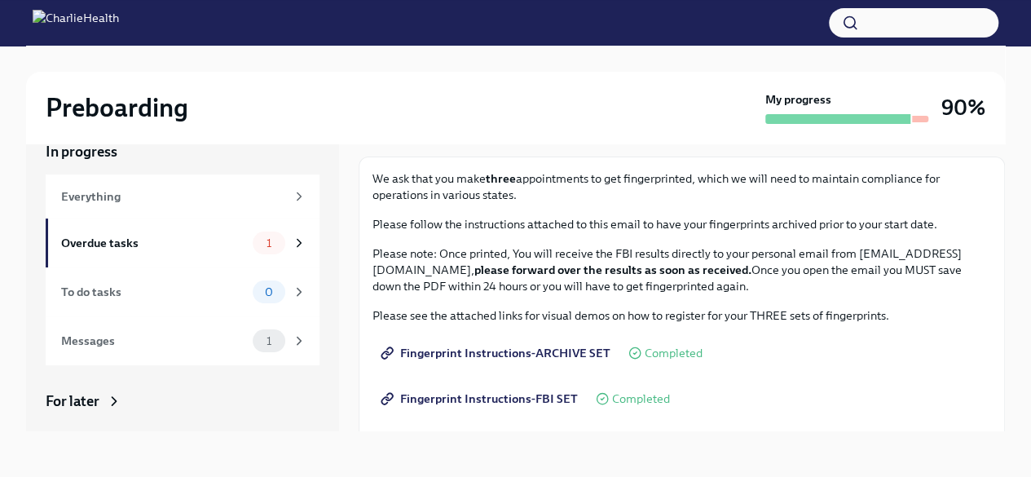
scroll to position [81, 0]
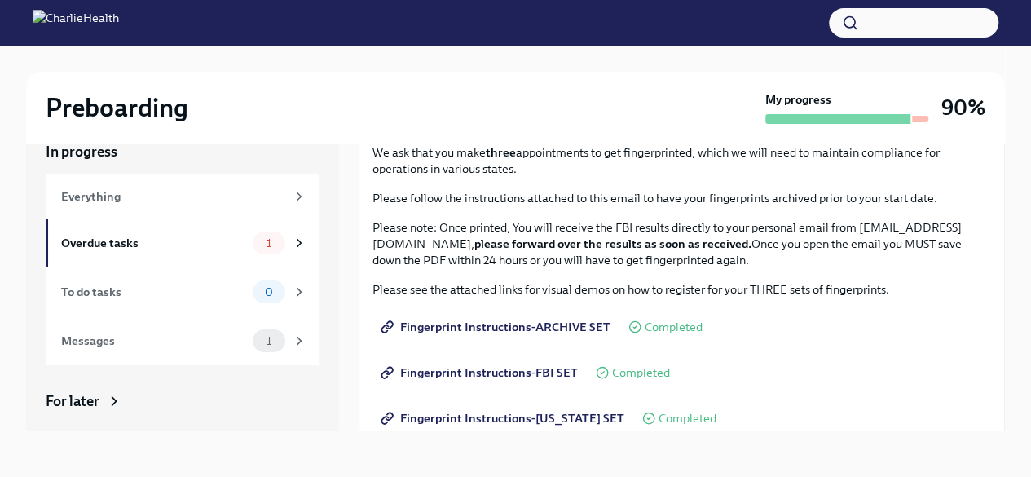
click at [685, 325] on span "Completed" at bounding box center [674, 327] width 58 height 12
click at [650, 368] on span "Completed" at bounding box center [641, 373] width 58 height 12
click at [662, 427] on div "Fingerprint Instructions-FLORIDA SET Completed" at bounding box center [544, 418] width 344 height 33
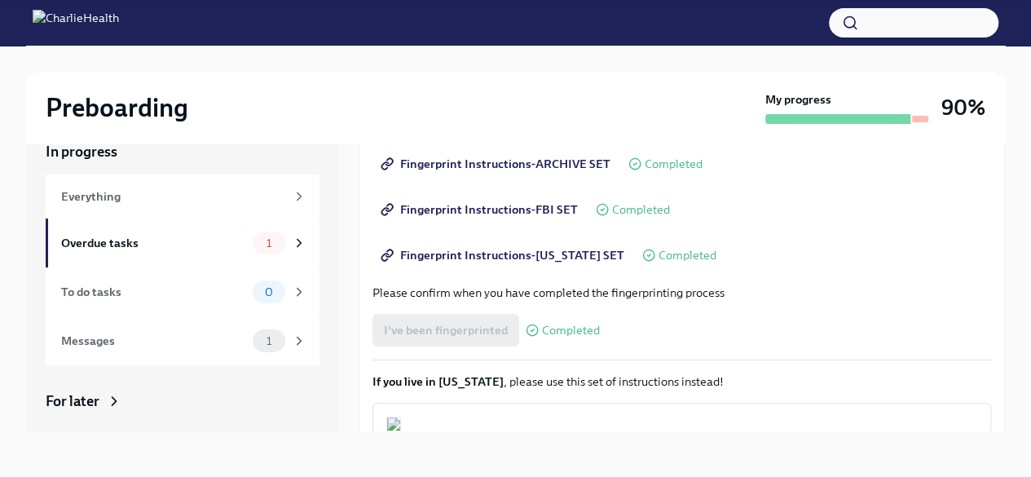
click at [681, 265] on div "Fingerprint Instructions-FLORIDA SET Completed" at bounding box center [544, 255] width 344 height 33
click at [460, 328] on div "I've been fingerprinted Completed" at bounding box center [485, 330] width 227 height 33
click at [563, 328] on span "Completed" at bounding box center [571, 330] width 58 height 12
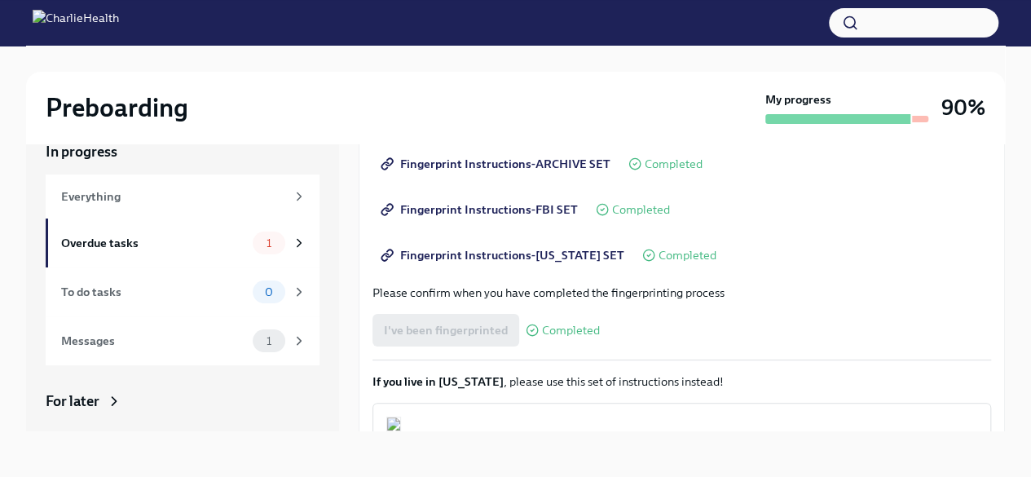
click at [450, 328] on div "I've been fingerprinted Completed" at bounding box center [485, 330] width 227 height 33
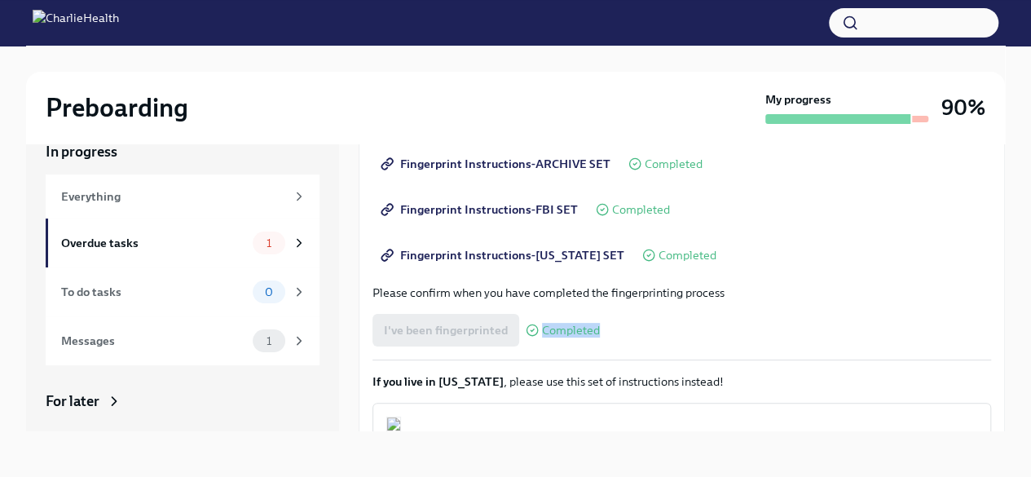
click at [450, 328] on div "I've been fingerprinted Completed" at bounding box center [485, 330] width 227 height 33
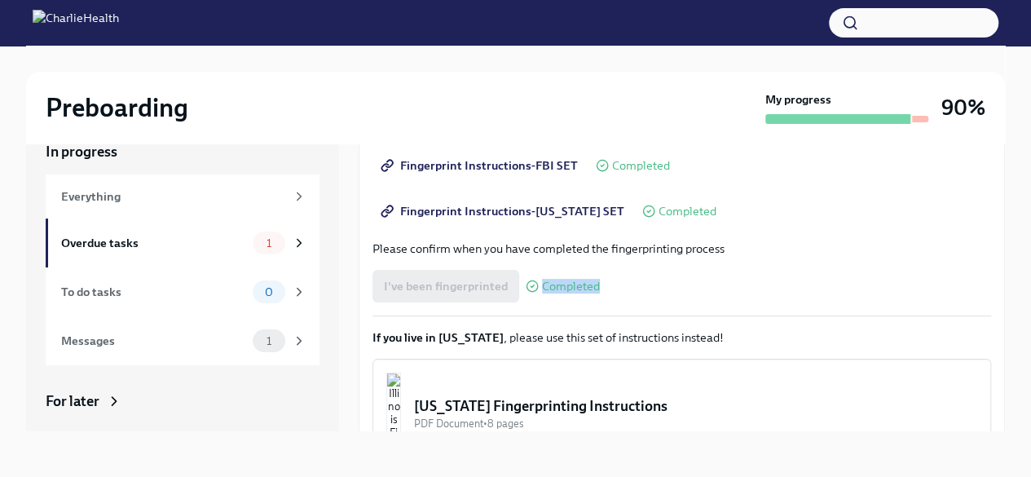
scroll to position [354, 0]
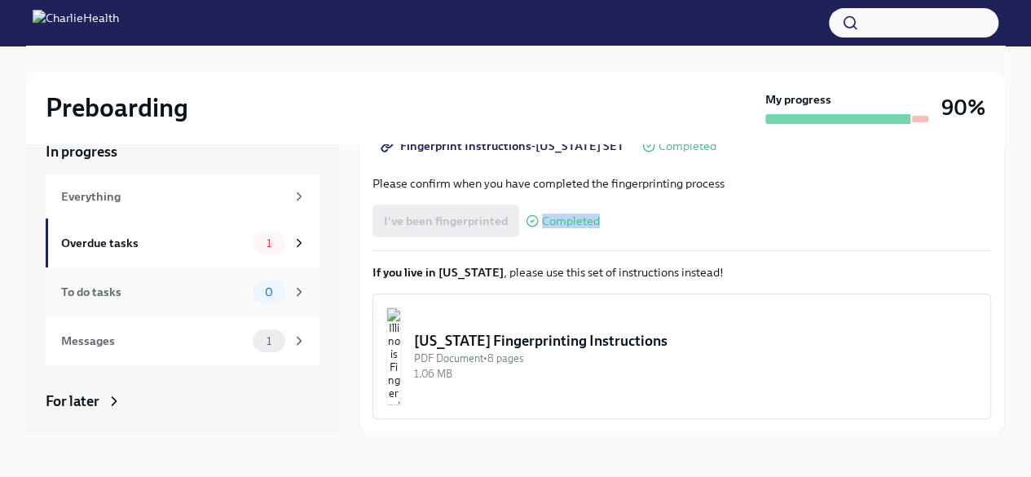
click at [135, 291] on div "To do tasks" at bounding box center [153, 292] width 185 height 18
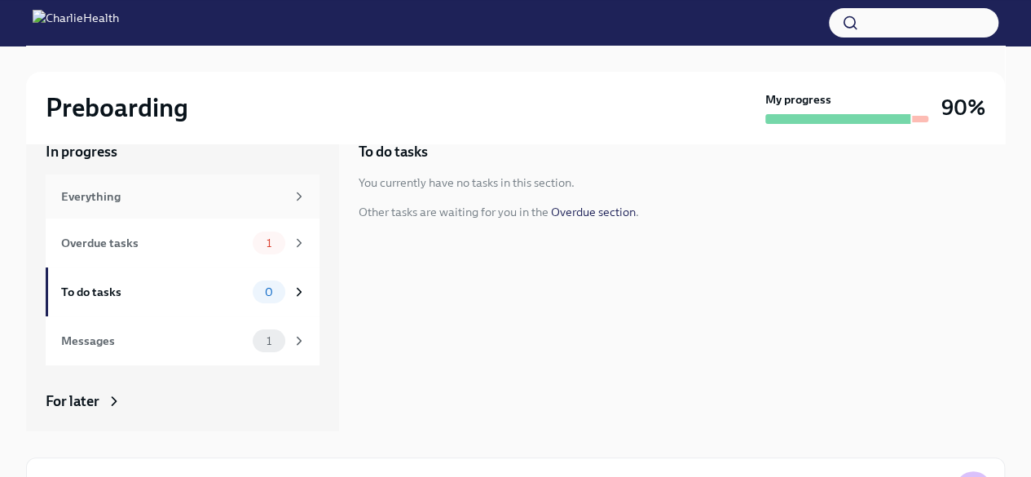
click at [110, 210] on div "Everything" at bounding box center [183, 196] width 274 height 44
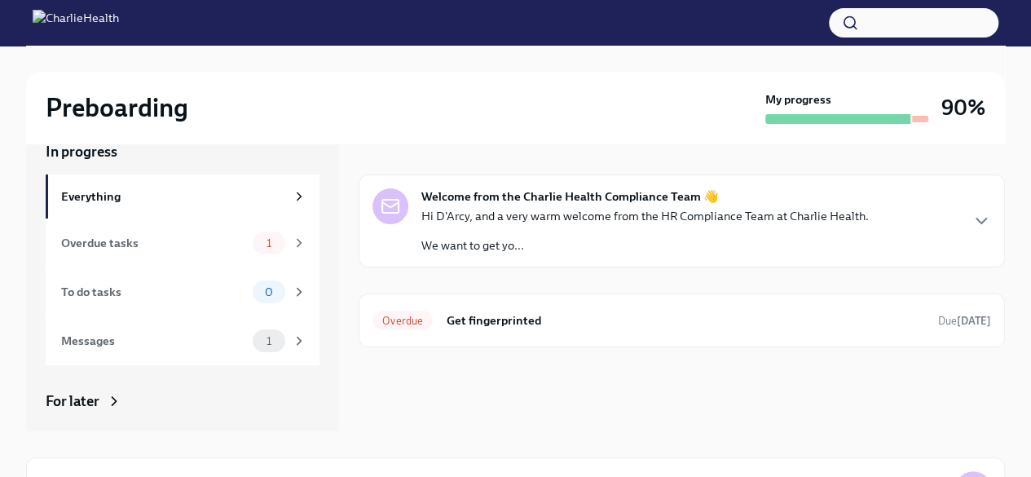
click at [98, 149] on div "In progress" at bounding box center [183, 152] width 274 height 20
click at [107, 120] on h2 "Preboarding" at bounding box center [117, 107] width 143 height 33
click at [107, 81] on div "Preboarding My progress 90%" at bounding box center [515, 108] width 979 height 72
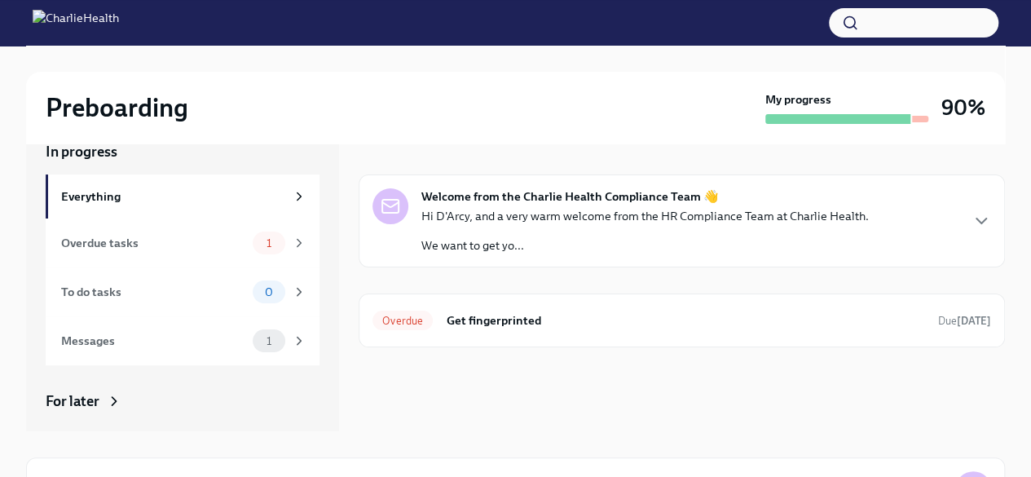
click at [117, 30] on img at bounding box center [76, 23] width 86 height 26
click at [119, 26] on img at bounding box center [76, 23] width 86 height 26
drag, startPoint x: 59, startPoint y: 15, endPoint x: 42, endPoint y: 17, distance: 17.2
click at [58, 17] on img at bounding box center [76, 23] width 86 height 26
click at [42, 17] on img at bounding box center [76, 23] width 86 height 26
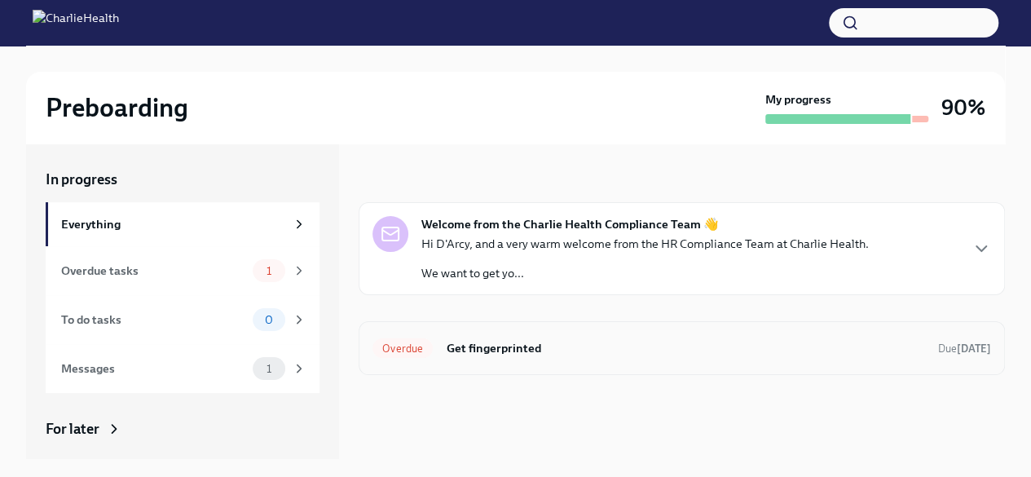
click at [470, 339] on h6 "Get fingerprinted" at bounding box center [685, 348] width 479 height 18
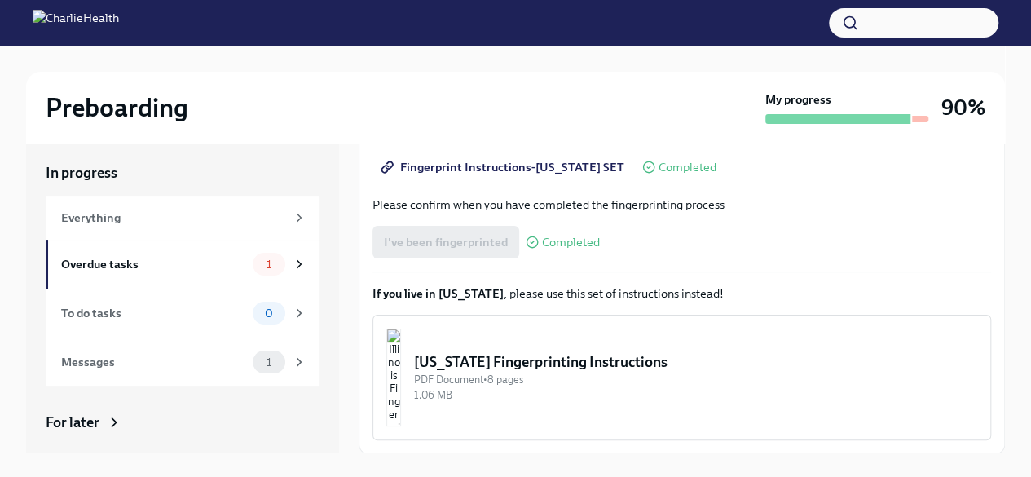
scroll to position [28, 0]
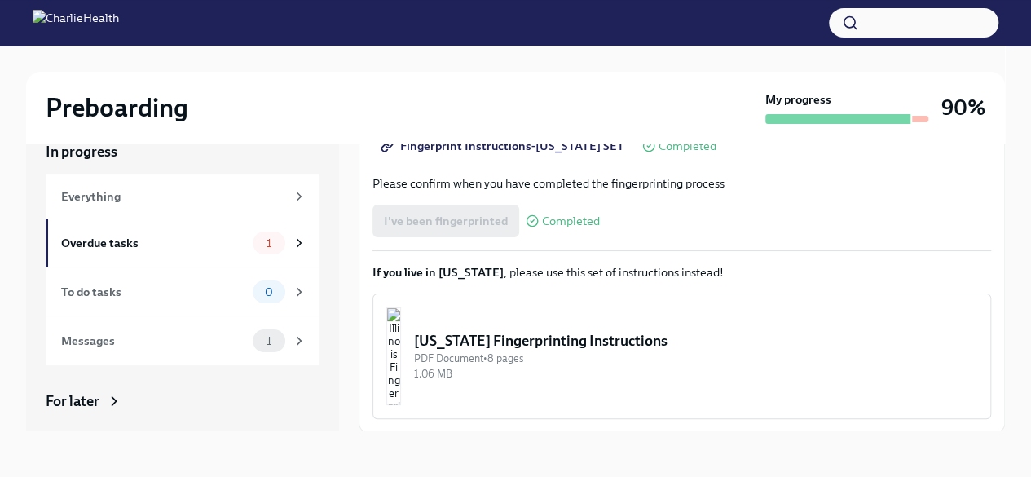
drag, startPoint x: 533, startPoint y: 346, endPoint x: 539, endPoint y: 198, distance: 148.4
click at [650, 210] on div "We ask that you make three appointments to get fingerprinted, which we will nee…" at bounding box center [681, 145] width 618 height 547
click at [527, 218] on icon at bounding box center [532, 220] width 13 height 13
click at [488, 219] on div "I've been fingerprinted Completed" at bounding box center [485, 221] width 227 height 33
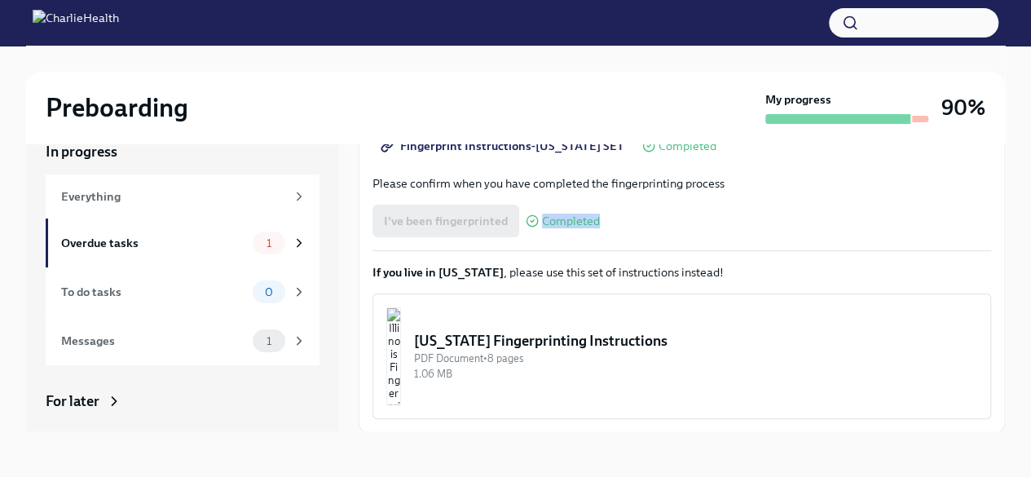
click at [488, 219] on div "I've been fingerprinted Completed" at bounding box center [485, 221] width 227 height 33
click at [569, 221] on span "Completed" at bounding box center [571, 221] width 58 height 12
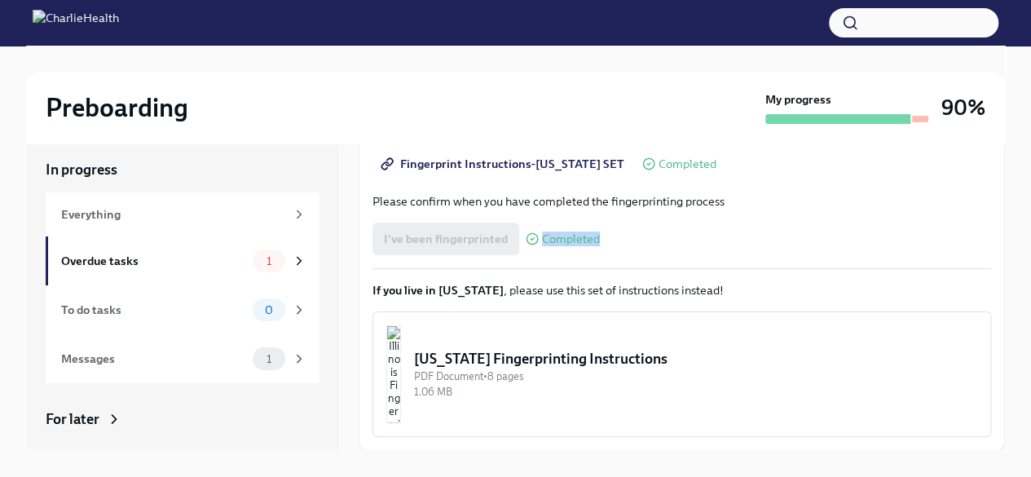
scroll to position [0, 0]
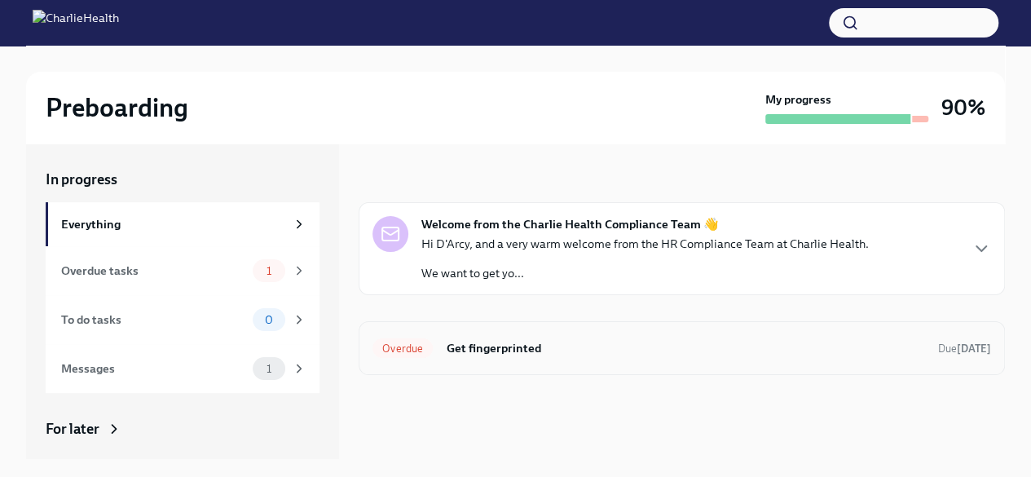
click at [518, 343] on h6 "Get fingerprinted" at bounding box center [685, 348] width 479 height 18
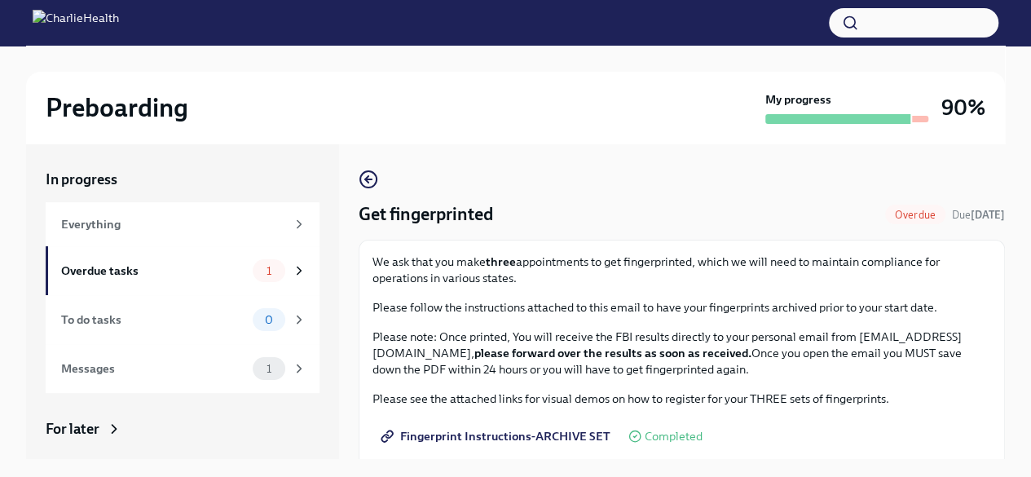
click at [756, 341] on p "Please note: Once printed, You will receive the FBI results directly to your pe…" at bounding box center [681, 352] width 618 height 49
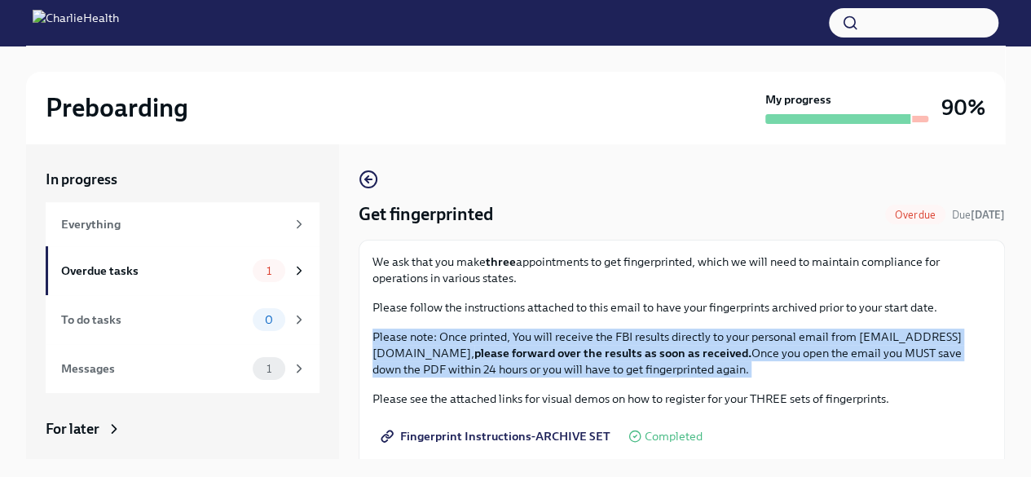
click at [756, 341] on p "Please note: Once printed, You will receive the FBI results directly to your pe…" at bounding box center [681, 352] width 618 height 49
click at [812, 371] on p "Please note: Once printed, You will receive the FBI results directly to your pe…" at bounding box center [681, 352] width 618 height 49
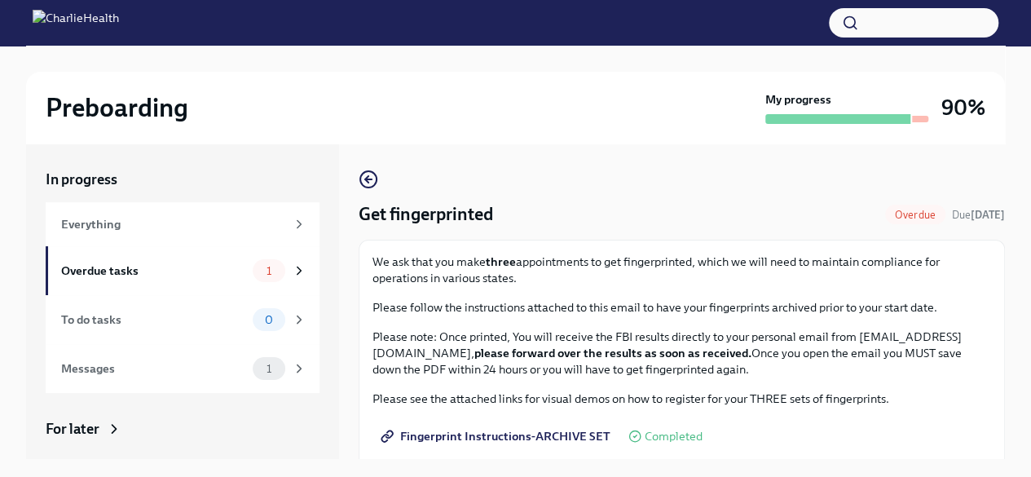
click at [812, 371] on p "Please note: Once printed, You will receive the FBI results directly to your pe…" at bounding box center [681, 352] width 618 height 49
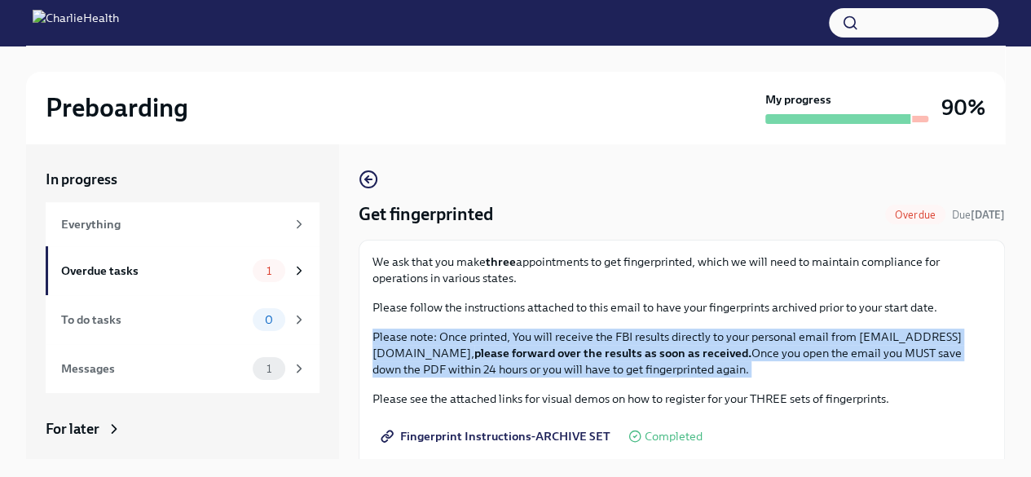
click at [812, 371] on p "Please note: Once printed, You will receive the FBI results directly to your pe…" at bounding box center [681, 352] width 618 height 49
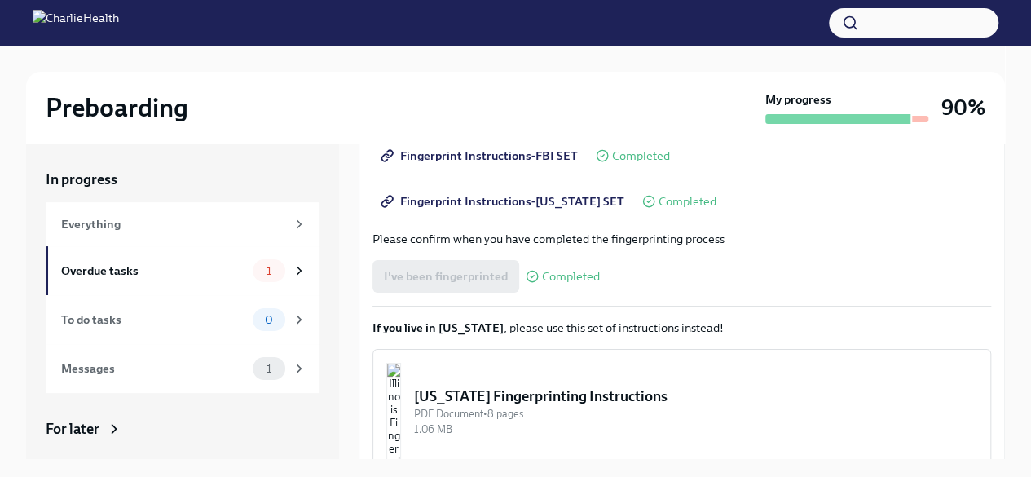
click at [777, 359] on button "[US_STATE] Fingerprinting Instructions PDF Document • 8 pages 1.06 MB" at bounding box center [681, 411] width 618 height 125
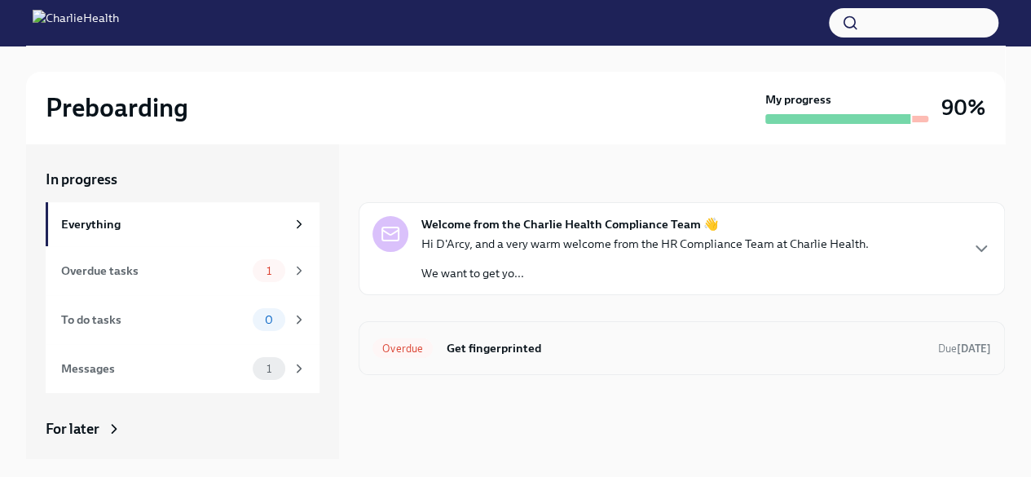
click at [517, 341] on h6 "Get fingerprinted" at bounding box center [685, 348] width 479 height 18
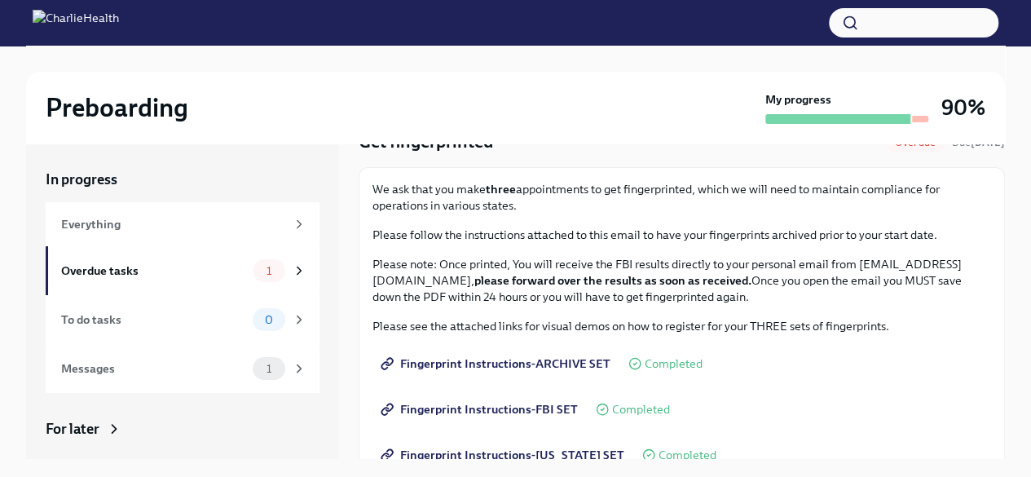
scroll to position [244, 0]
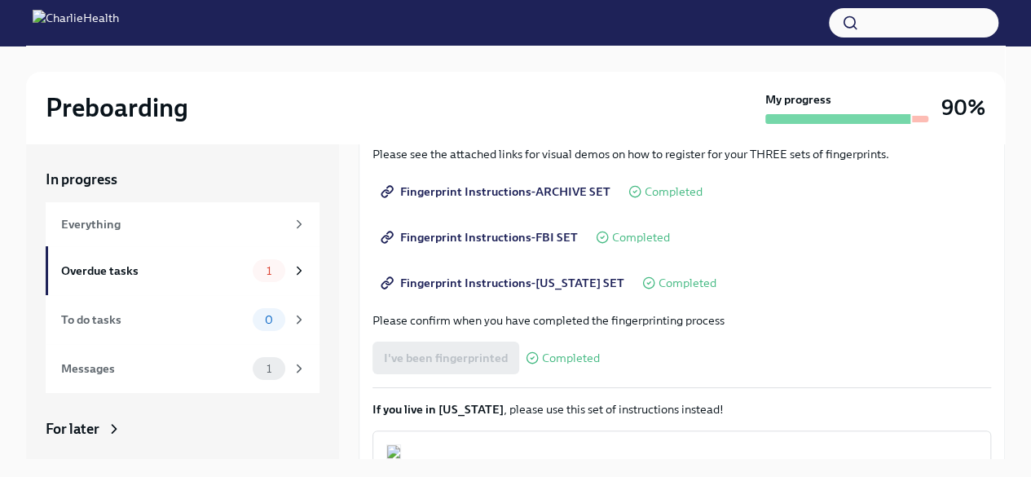
click at [460, 351] on div "I've been fingerprinted Completed" at bounding box center [485, 357] width 227 height 33
click at [464, 351] on div "I've been fingerprinted Completed" at bounding box center [485, 357] width 227 height 33
drag, startPoint x: 464, startPoint y: 351, endPoint x: 474, endPoint y: 353, distance: 10.7
click at [464, 351] on div "I've been fingerprinted Completed" at bounding box center [485, 357] width 227 height 33
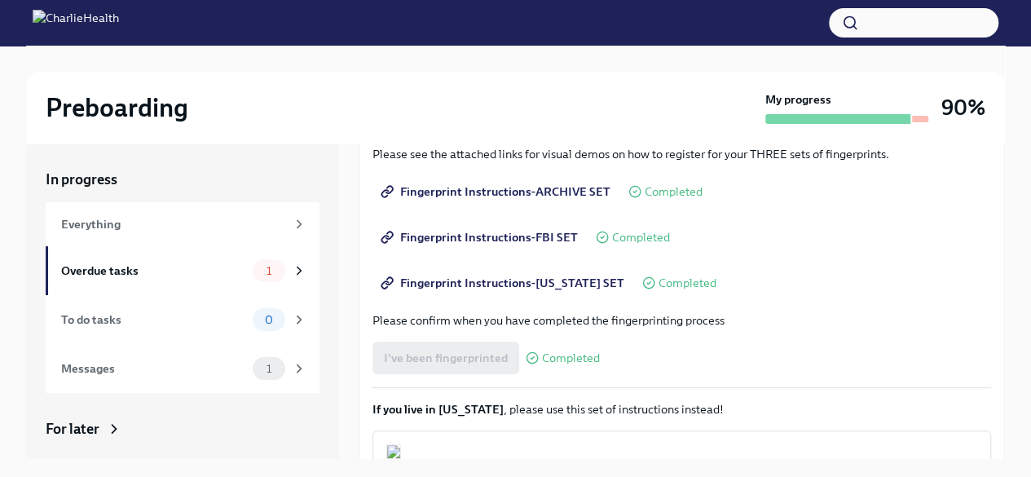
click at [549, 345] on div "I've been fingerprinted Completed" at bounding box center [485, 357] width 227 height 33
click at [556, 358] on span "Completed" at bounding box center [571, 358] width 58 height 12
click at [450, 346] on div "I've been fingerprinted Completed" at bounding box center [485, 357] width 227 height 33
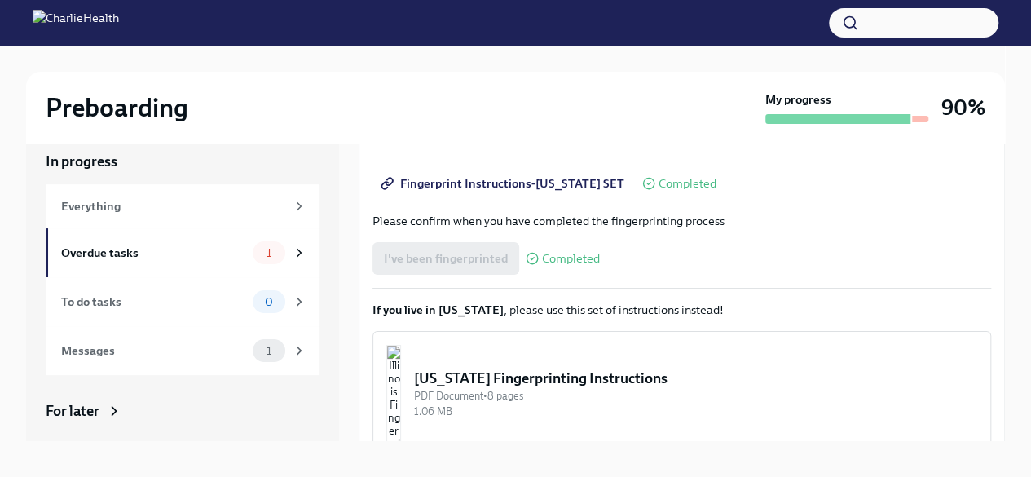
scroll to position [28, 0]
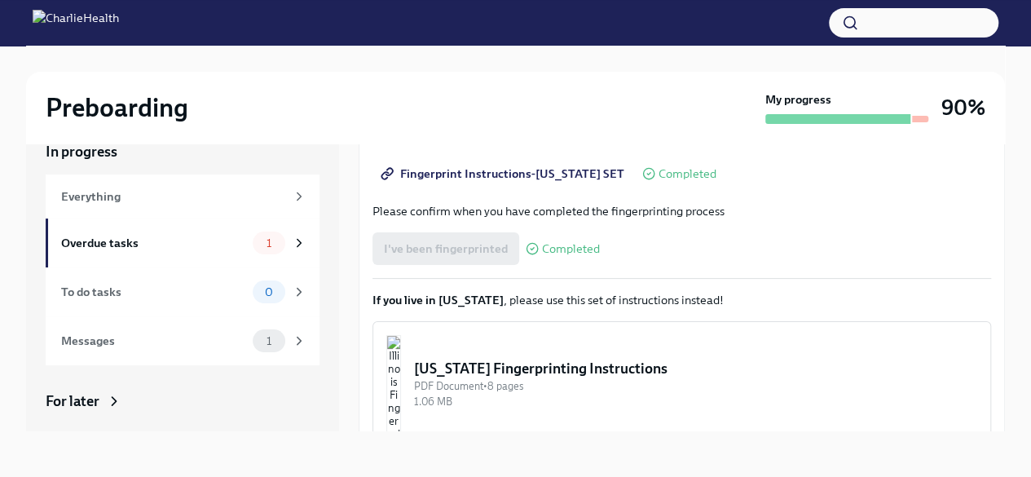
click at [584, 301] on p "If you live in ILLINOIS , please use this set of instructions instead!" at bounding box center [681, 300] width 618 height 16
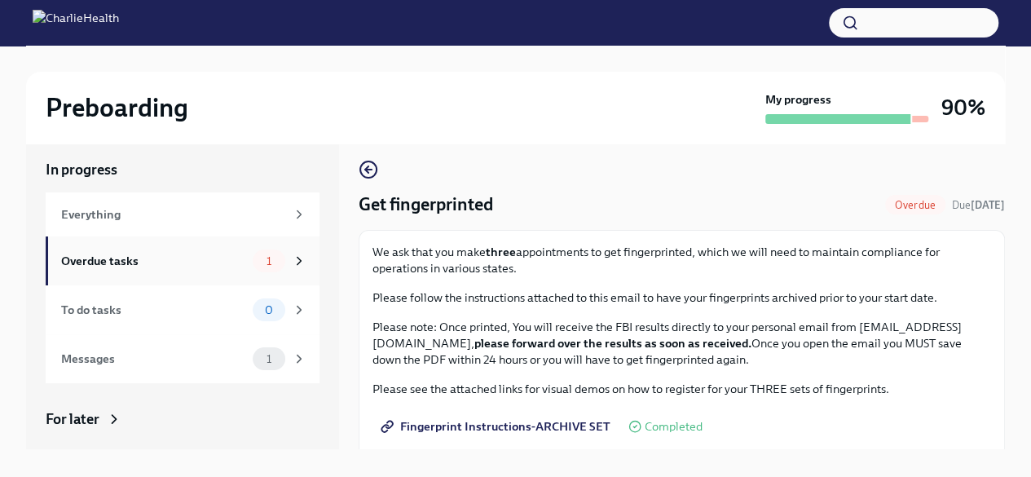
scroll to position [0, 0]
